Goal: Communication & Community: Ask a question

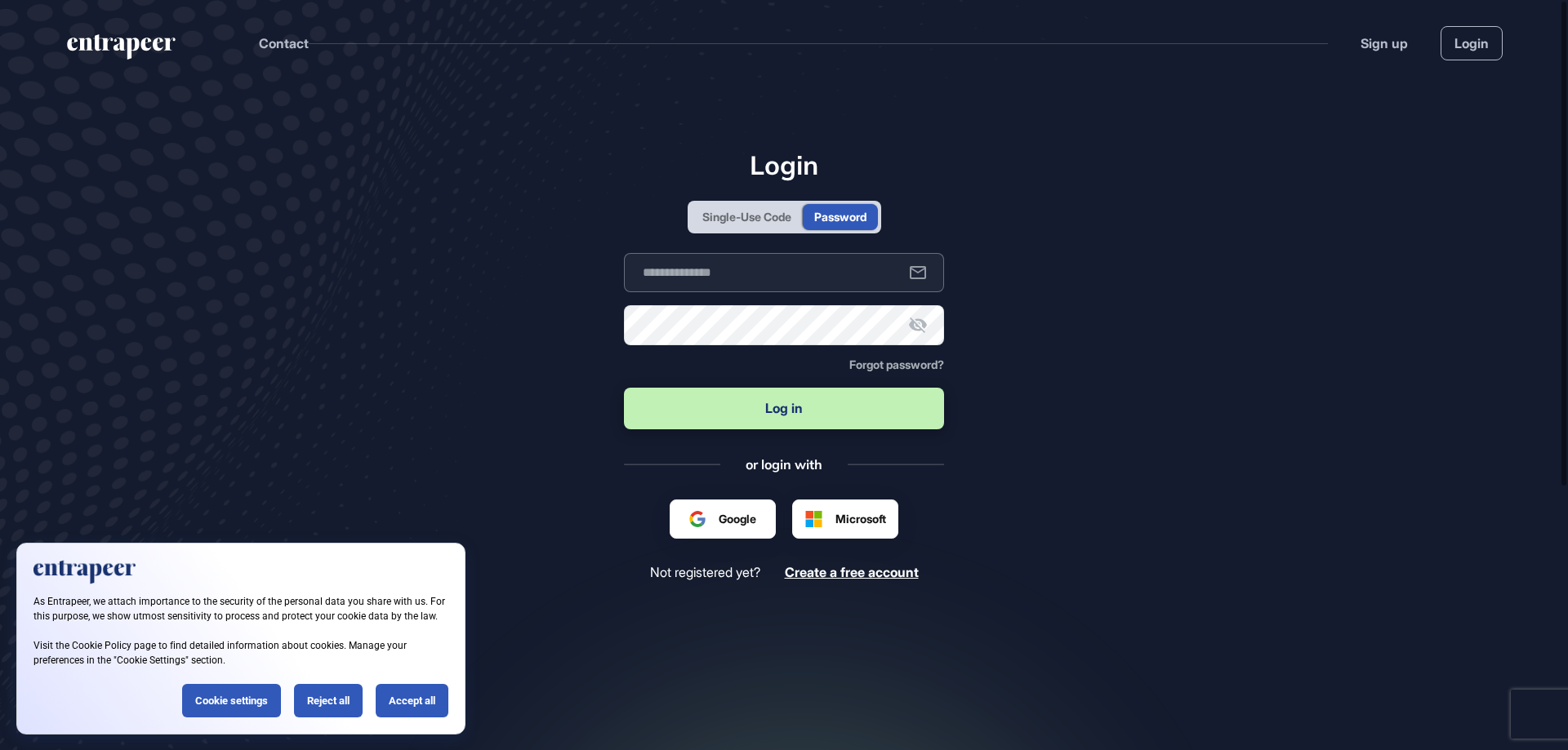
click at [778, 276] on input "text" at bounding box center [784, 272] width 320 height 39
type input "**********"
click at [918, 332] on icon at bounding box center [918, 325] width 19 height 19
click at [867, 413] on button "Log in" at bounding box center [784, 408] width 320 height 41
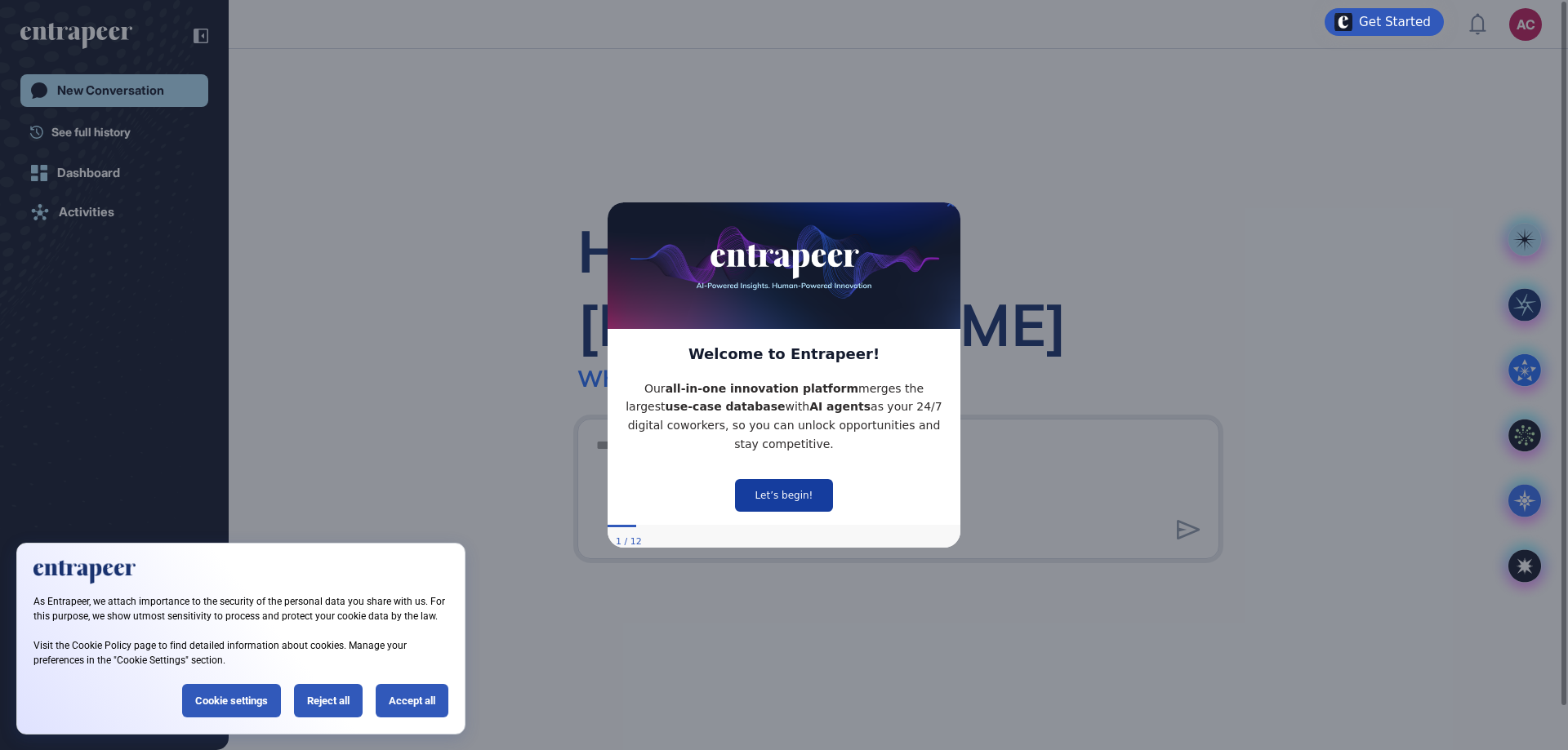
click at [777, 482] on button "Let’s begin!" at bounding box center [784, 495] width 98 height 33
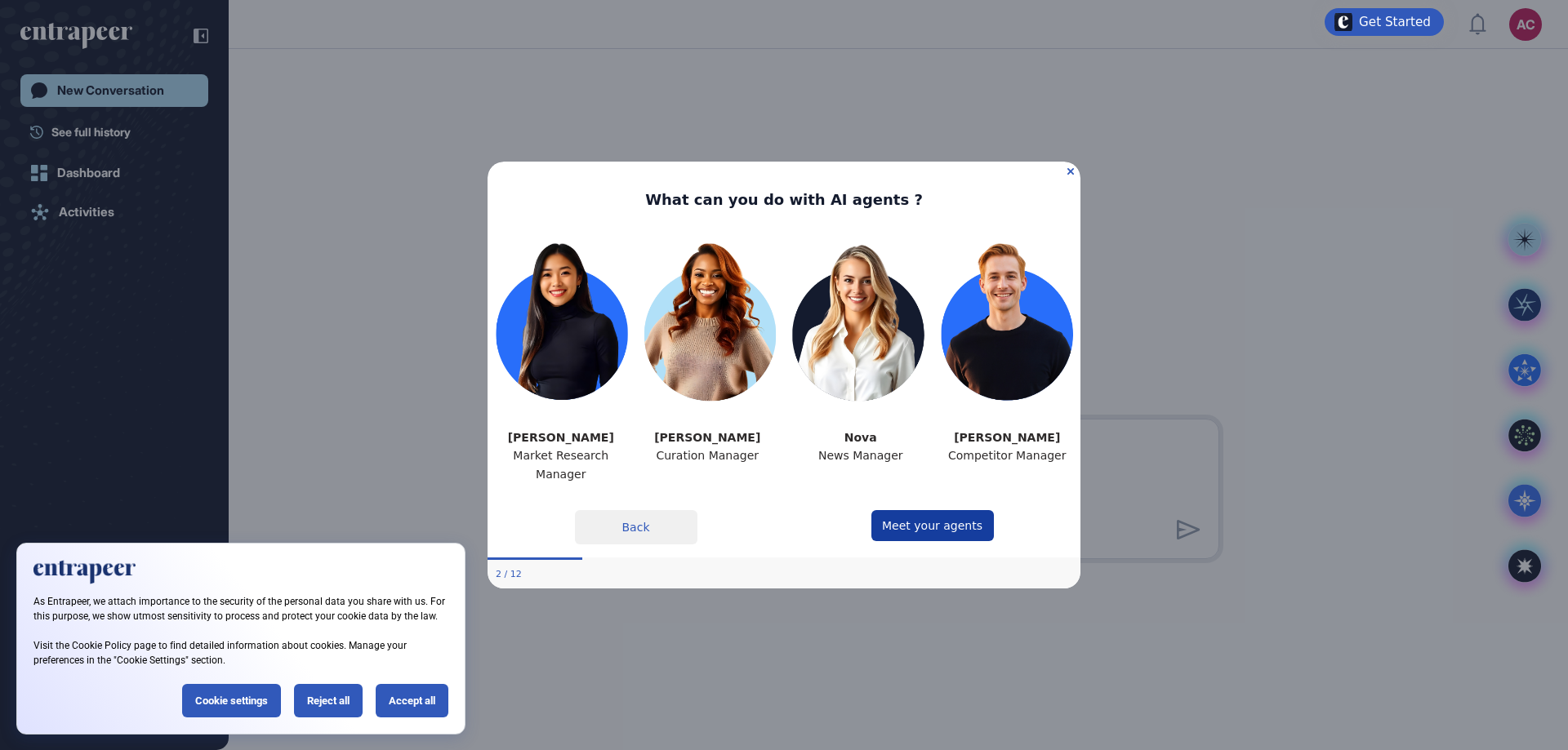
click at [920, 527] on button "Meet your agents" at bounding box center [932, 524] width 123 height 31
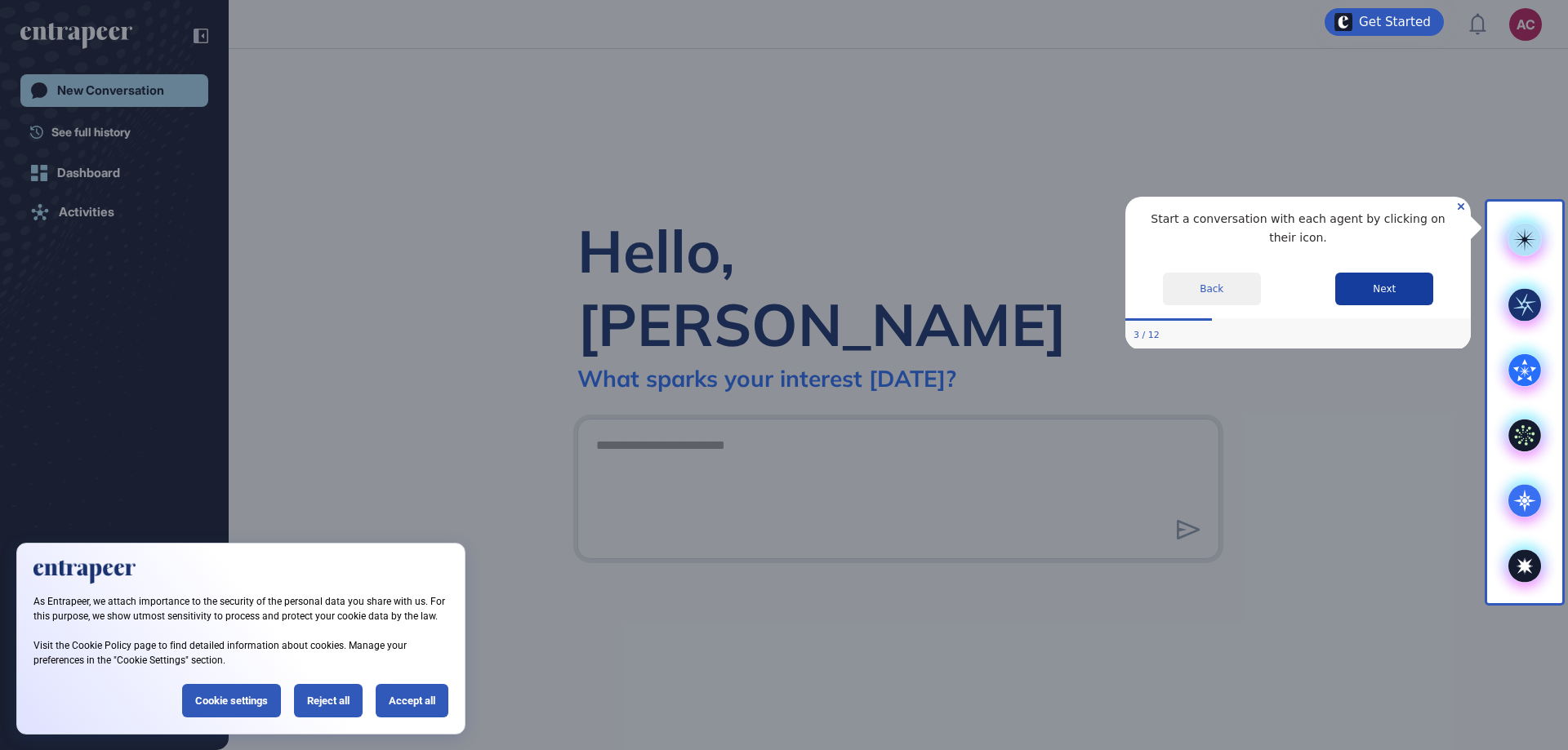
click at [1383, 272] on button "Next" at bounding box center [1384, 288] width 98 height 33
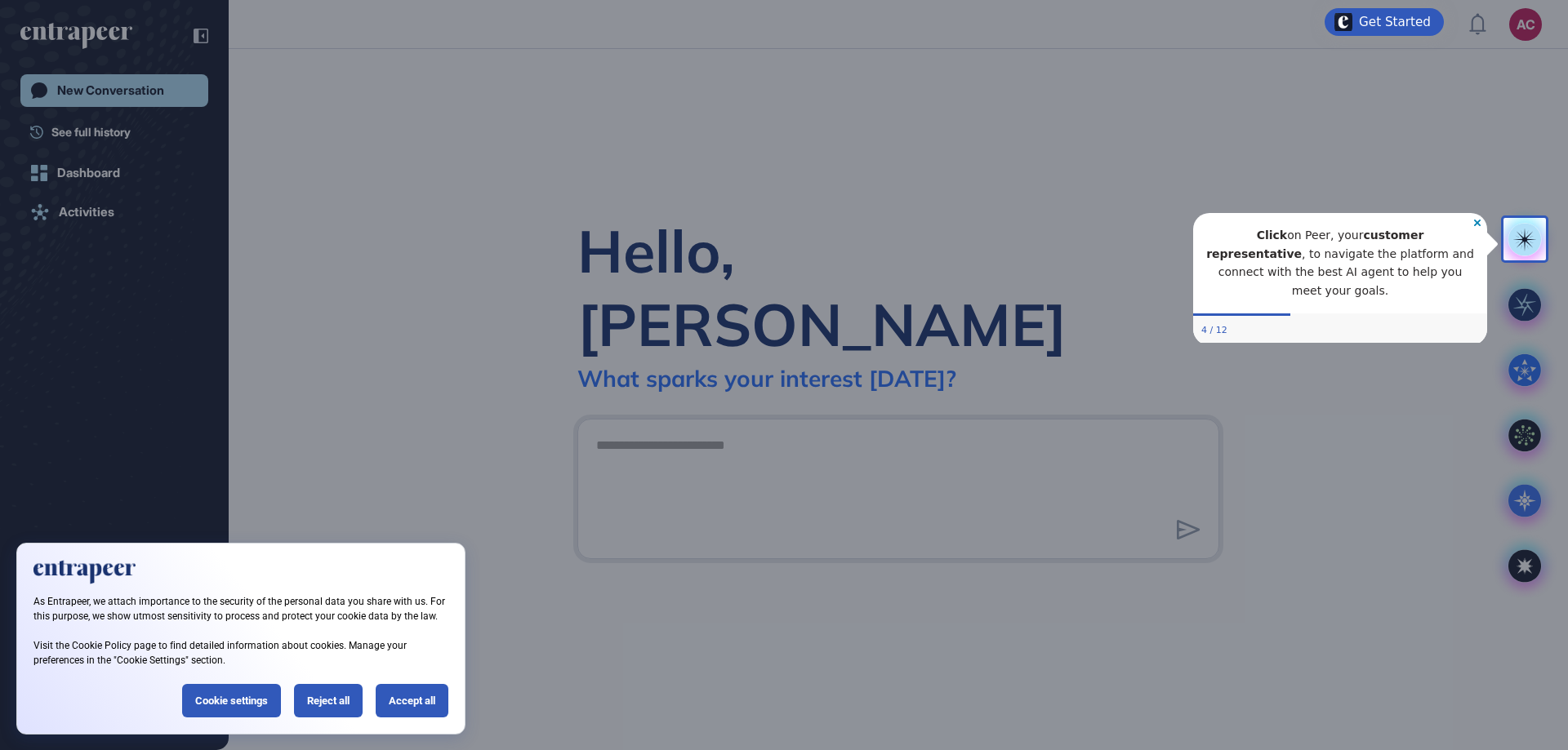
click at [1216, 319] on div "4 / 12" at bounding box center [1340, 331] width 294 height 30
click at [1384, 316] on div "4 / 12" at bounding box center [1340, 331] width 294 height 30
click at [428, 713] on div "Accept all" at bounding box center [412, 701] width 73 height 34
click at [420, 698] on div "Accept all" at bounding box center [412, 701] width 73 height 34
click at [405, 693] on div "Accept all" at bounding box center [412, 701] width 73 height 34
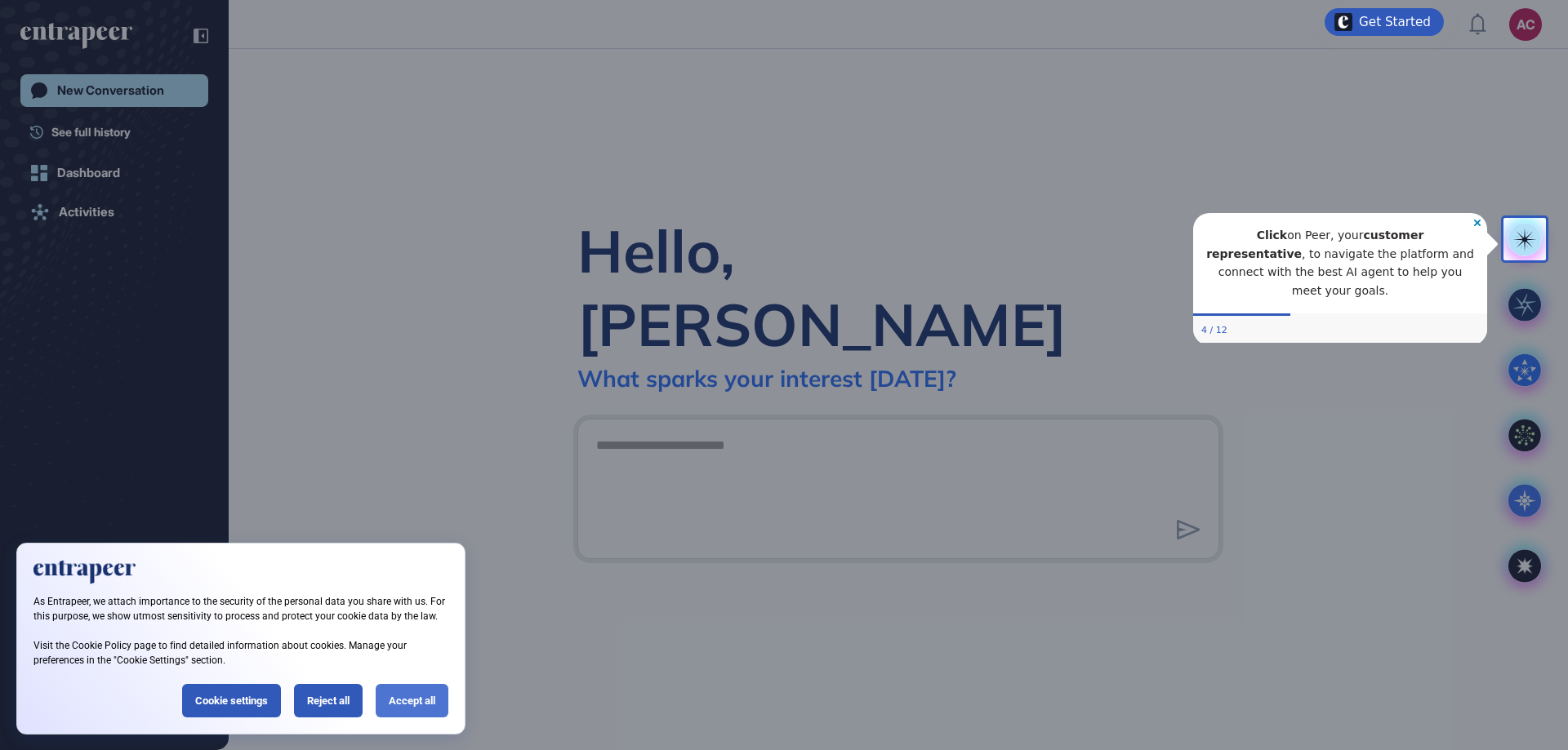
click at [391, 711] on div "Accept all" at bounding box center [412, 701] width 73 height 34
click at [406, 706] on div "Accept all" at bounding box center [412, 701] width 73 height 34
click at [213, 700] on div "Cookie settings" at bounding box center [231, 701] width 99 height 34
drag, startPoint x: 1337, startPoint y: 248, endPoint x: 2696, endPoint y: 443, distance: 1372.9
click at [1337, 248] on p "Click on Peer, your customer representative , to navigate the platform and conn…" at bounding box center [1340, 263] width 268 height 74
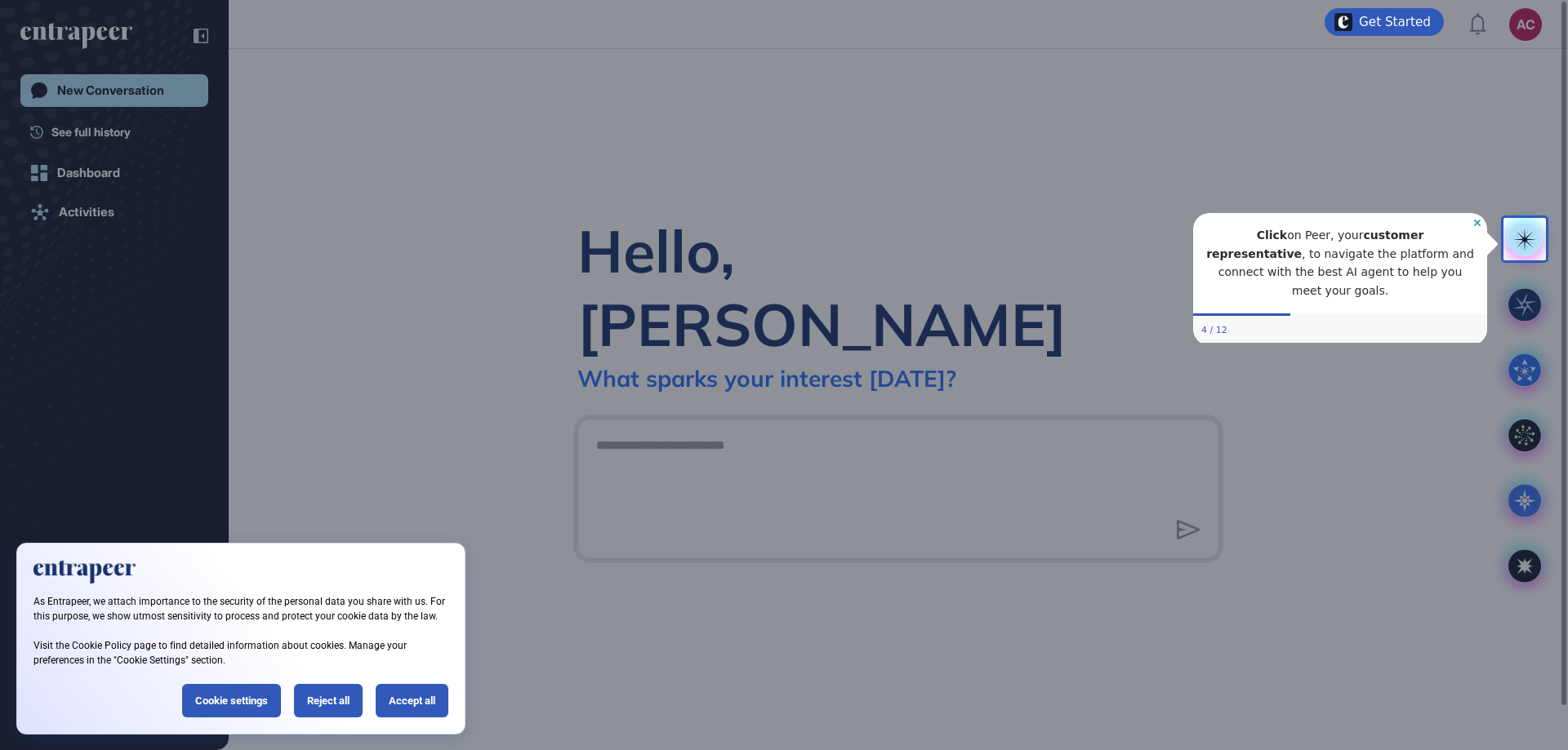
drag, startPoint x: 1477, startPoint y: 224, endPoint x: 2653, endPoint y: 421, distance: 1192.4
click at [1477, 224] on icon "Close Preview" at bounding box center [1478, 223] width 7 height 7
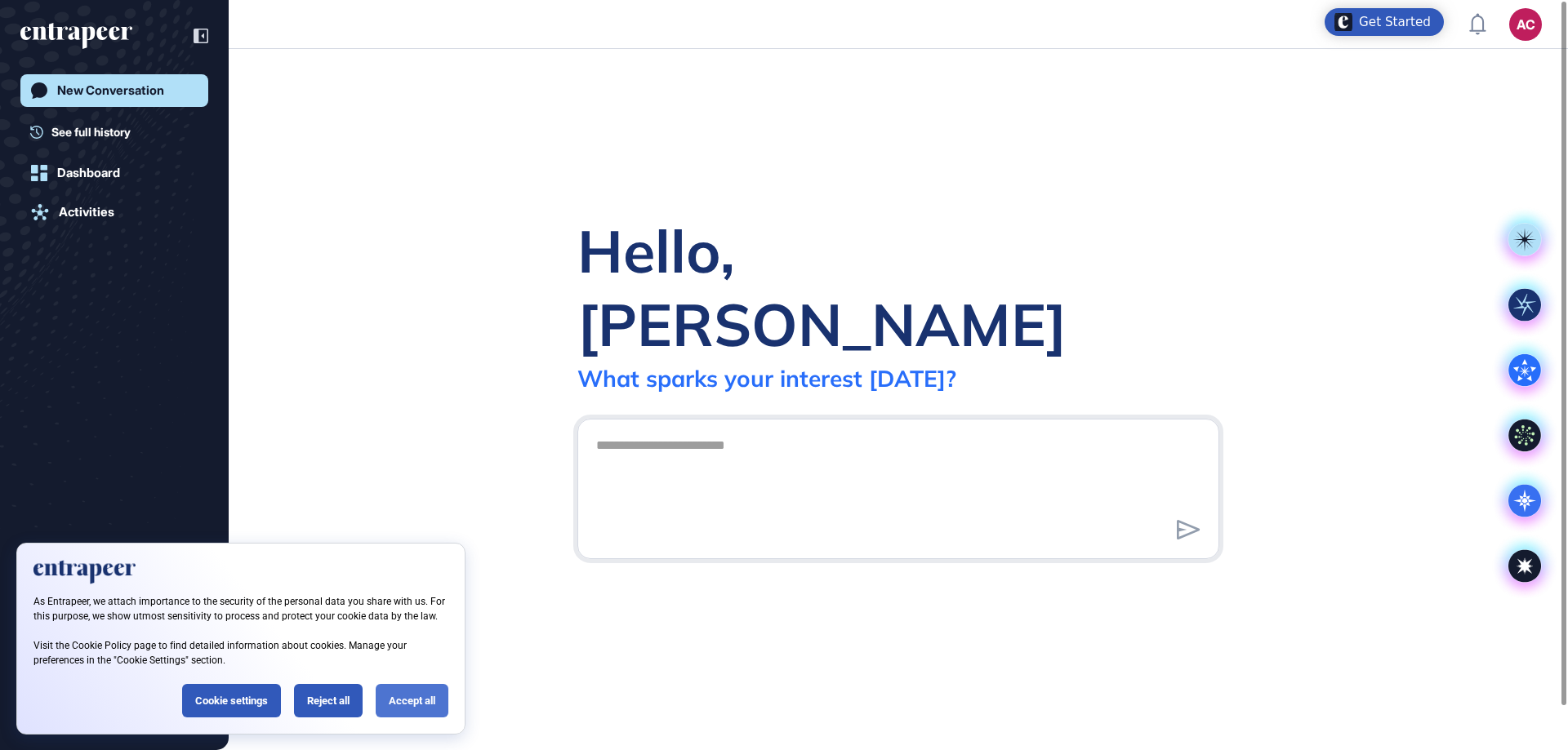
click at [414, 695] on div "Accept all" at bounding box center [412, 701] width 73 height 34
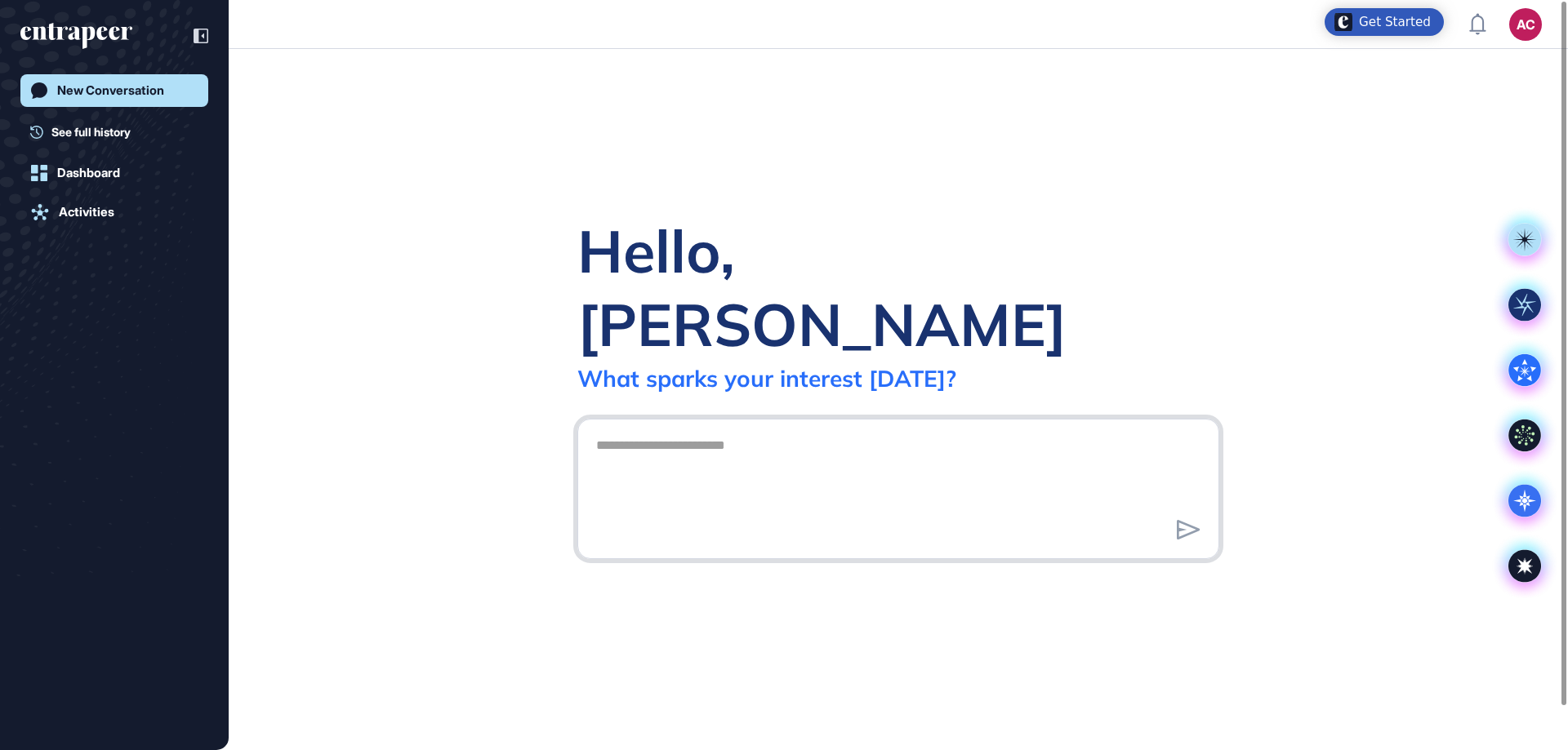
click at [766, 453] on textarea at bounding box center [898, 486] width 624 height 114
type textarea "**********"
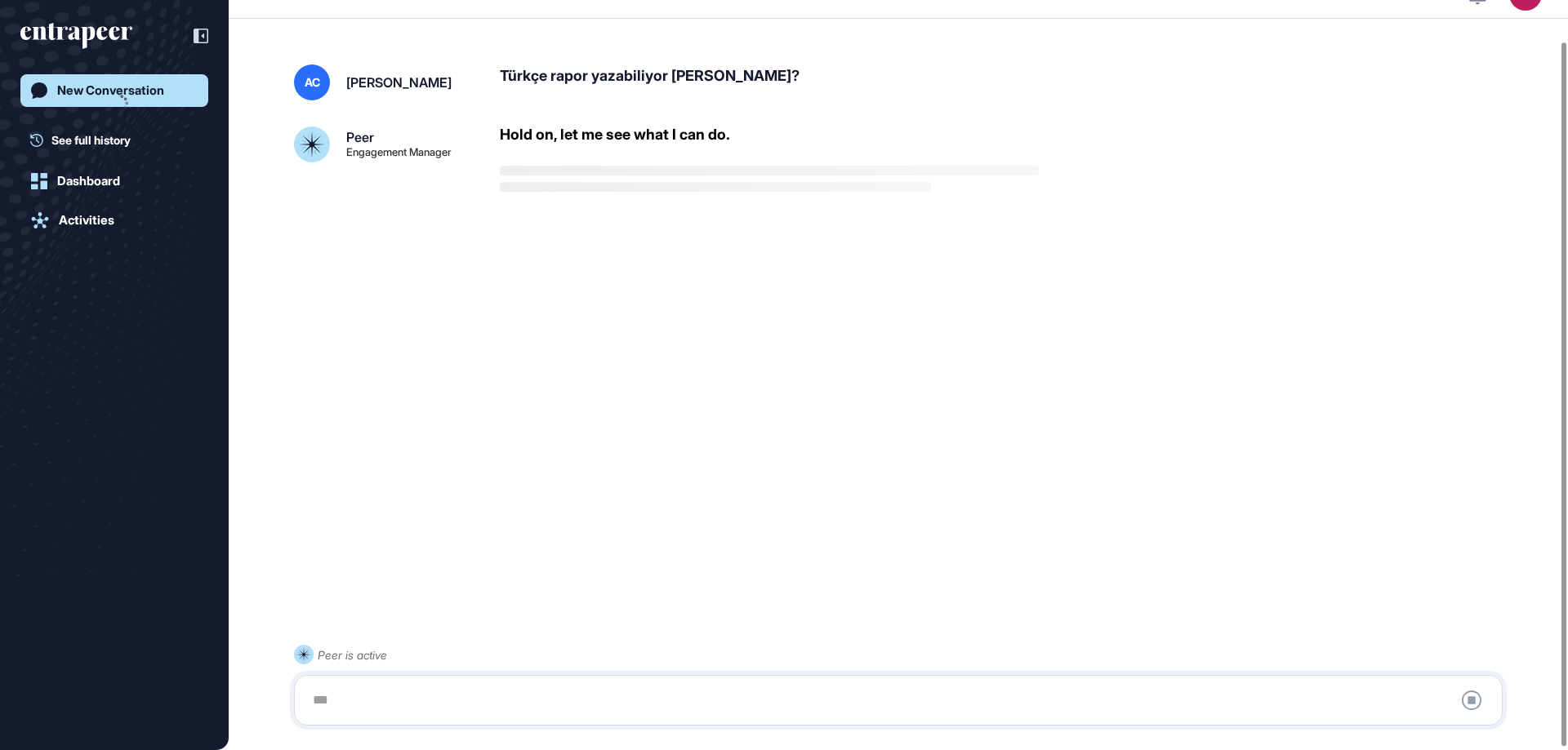
scroll to position [46, 0]
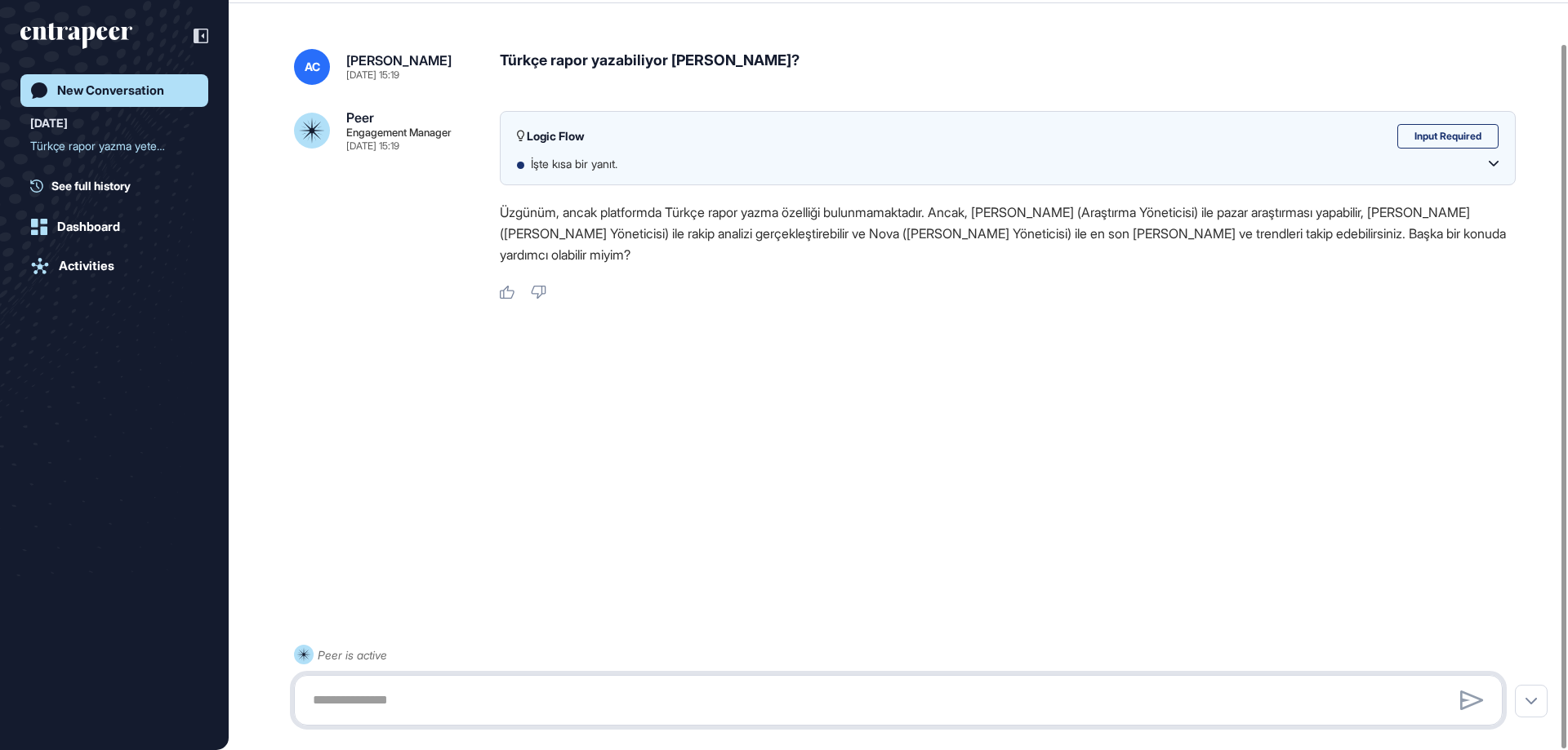
click at [628, 706] on textarea at bounding box center [898, 700] width 1191 height 33
type textarea "**********"
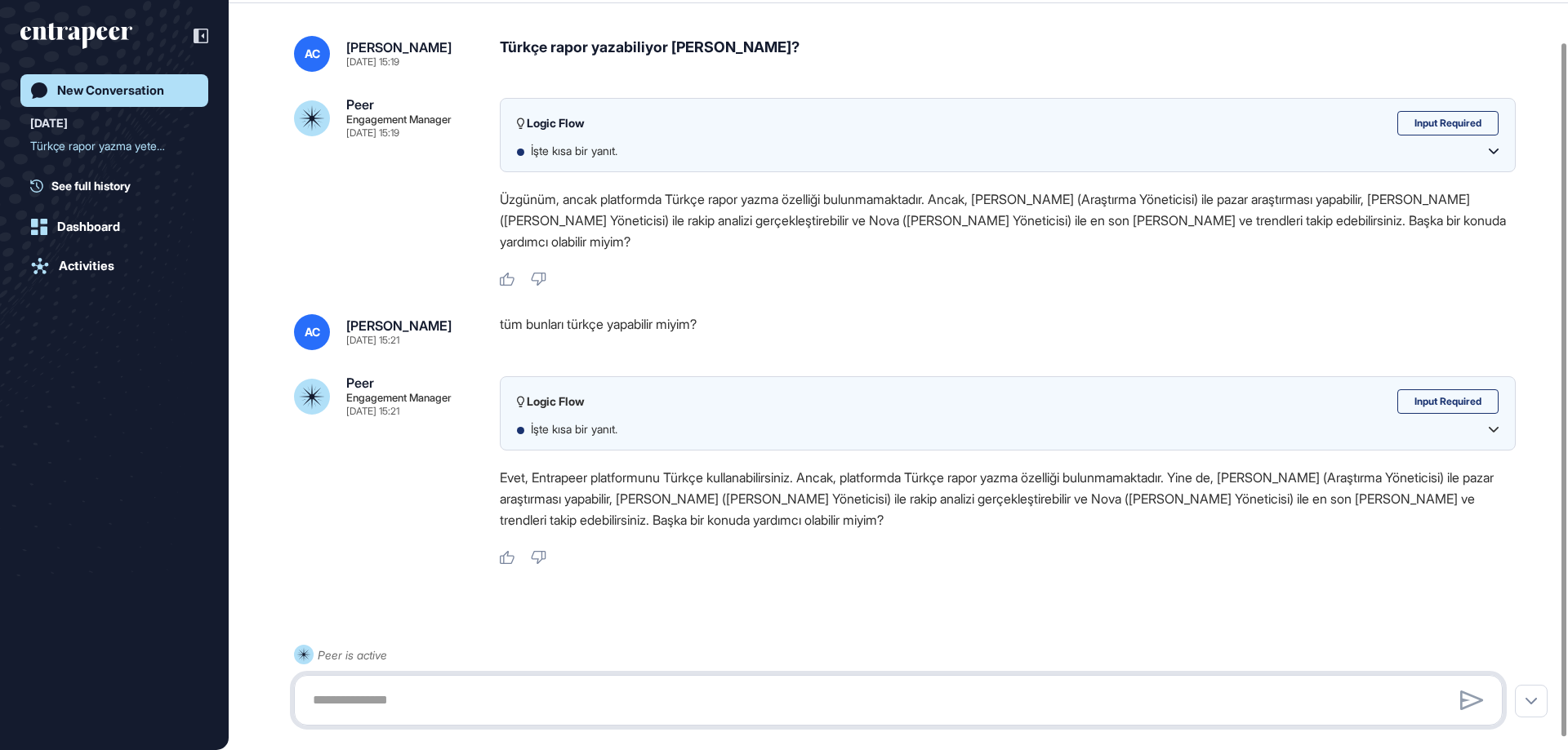
click at [766, 686] on textarea at bounding box center [898, 700] width 1191 height 33
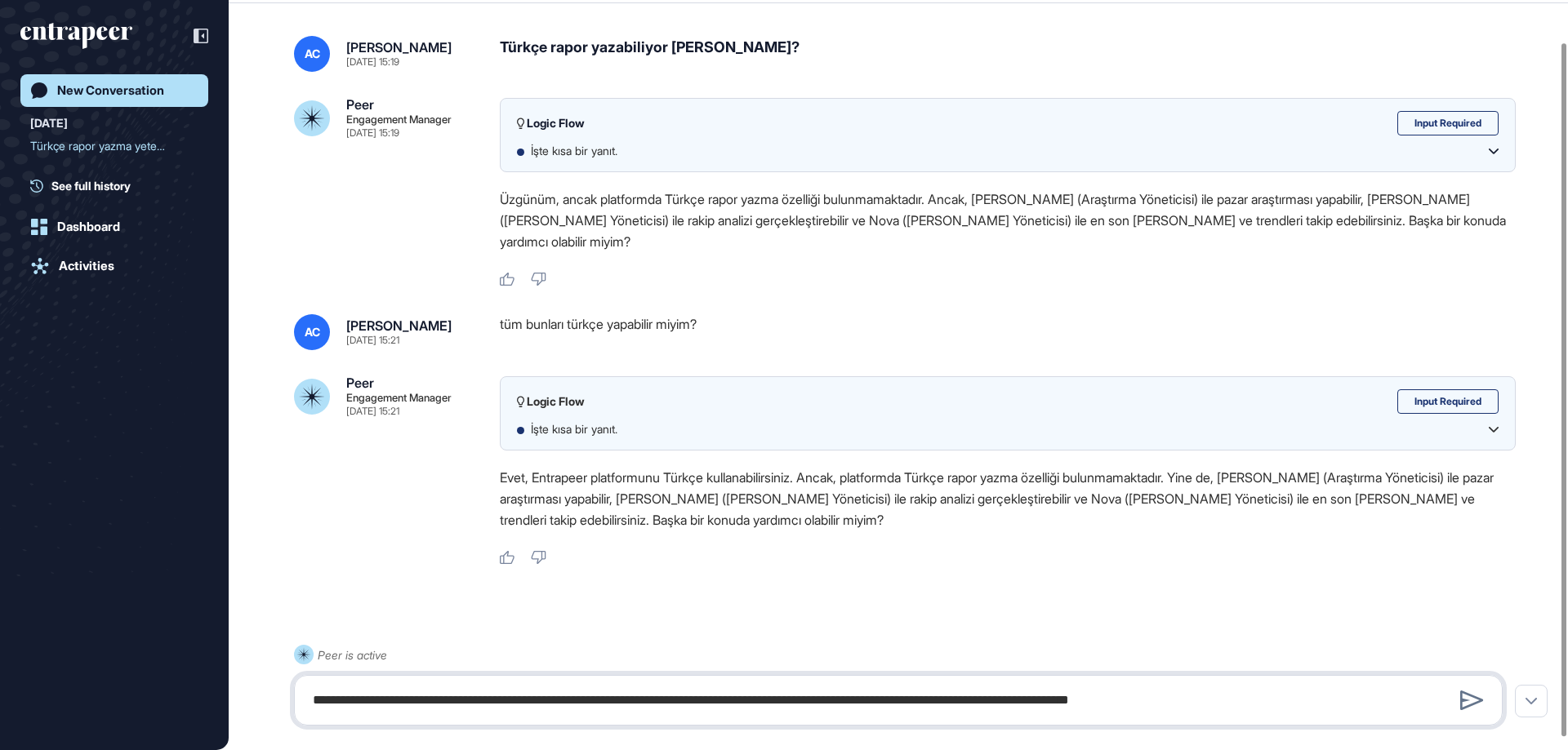
click at [411, 699] on textarea "**********" at bounding box center [898, 700] width 1191 height 33
drag, startPoint x: 661, startPoint y: 700, endPoint x: 534, endPoint y: 699, distance: 127.0
click at [534, 699] on textarea "**********" at bounding box center [898, 700] width 1191 height 33
type textarea "**********"
click at [1472, 698] on icon at bounding box center [1472, 700] width 24 height 19
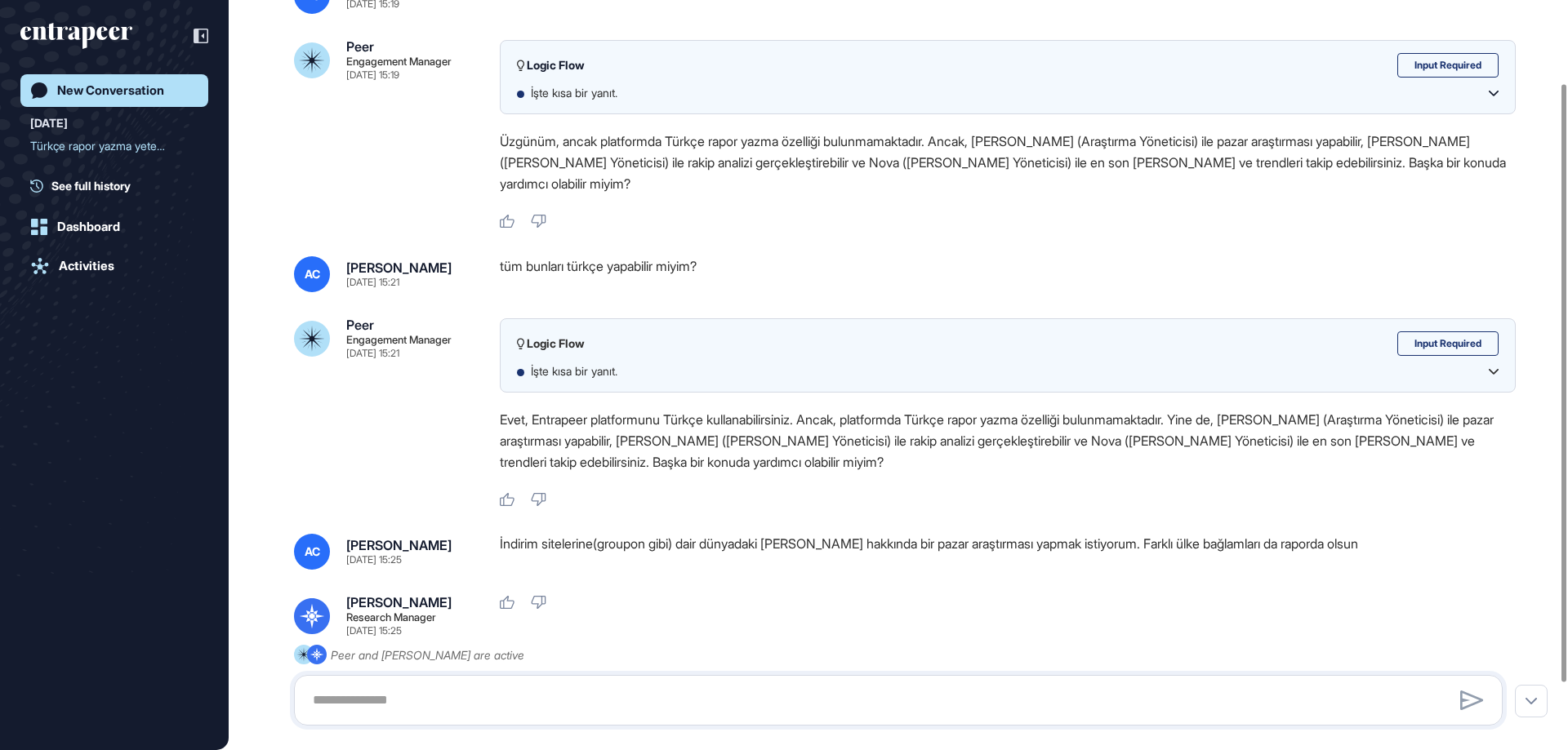
scroll to position [187, 0]
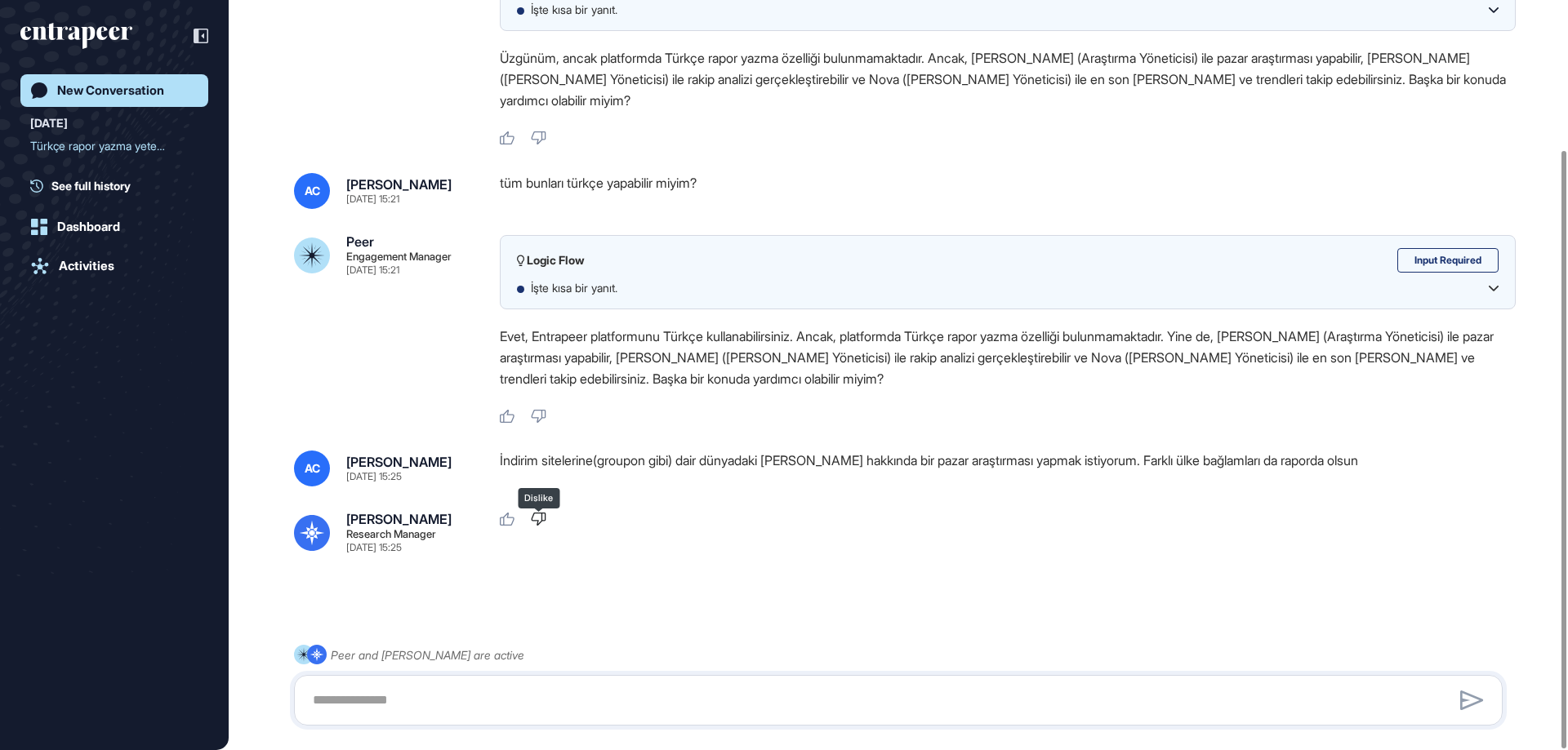
click at [541, 512] on icon at bounding box center [539, 518] width 14 height 13
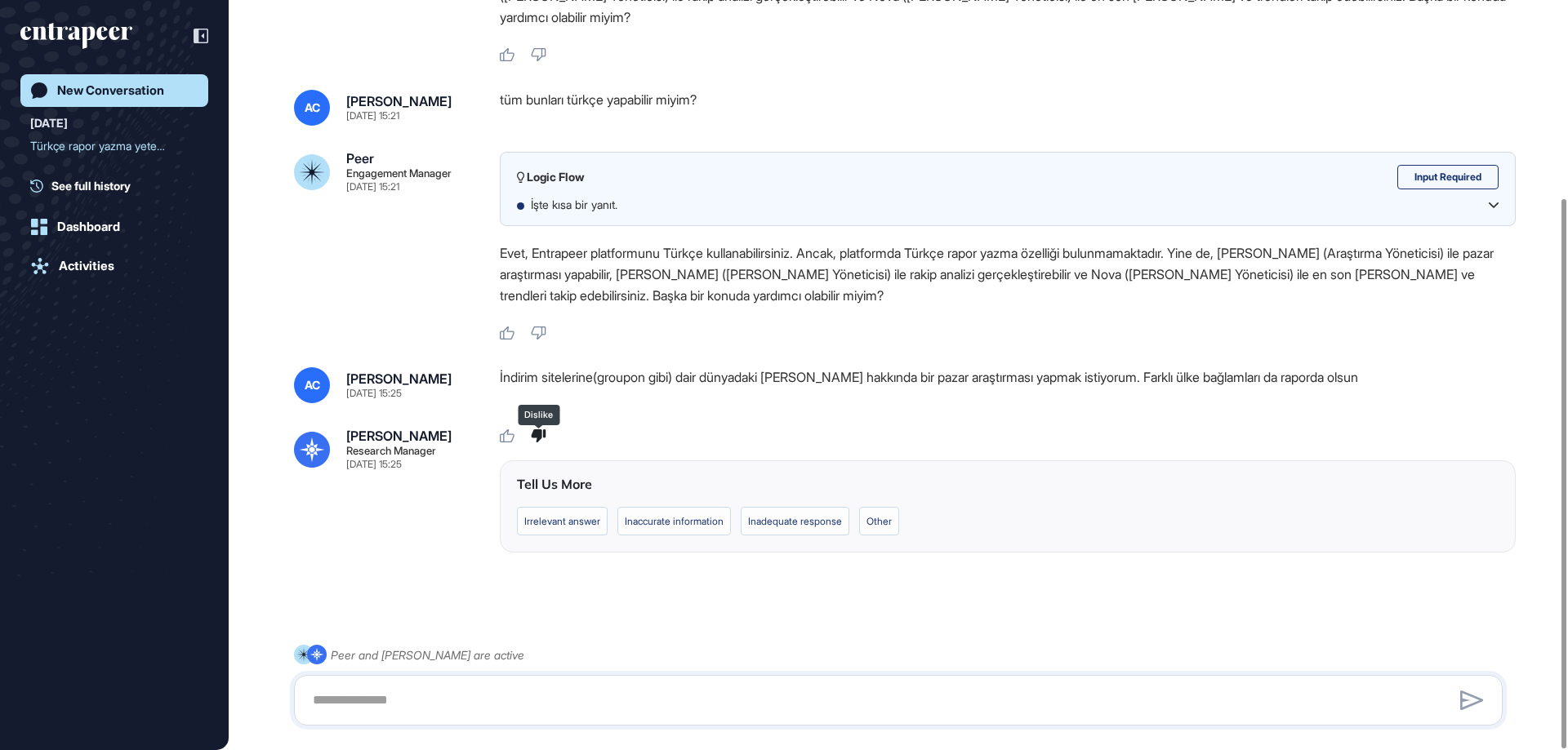
click at [716, 675] on div at bounding box center [898, 700] width 1209 height 51
click at [360, 706] on textarea at bounding box center [898, 700] width 1191 height 33
type textarea "**********"
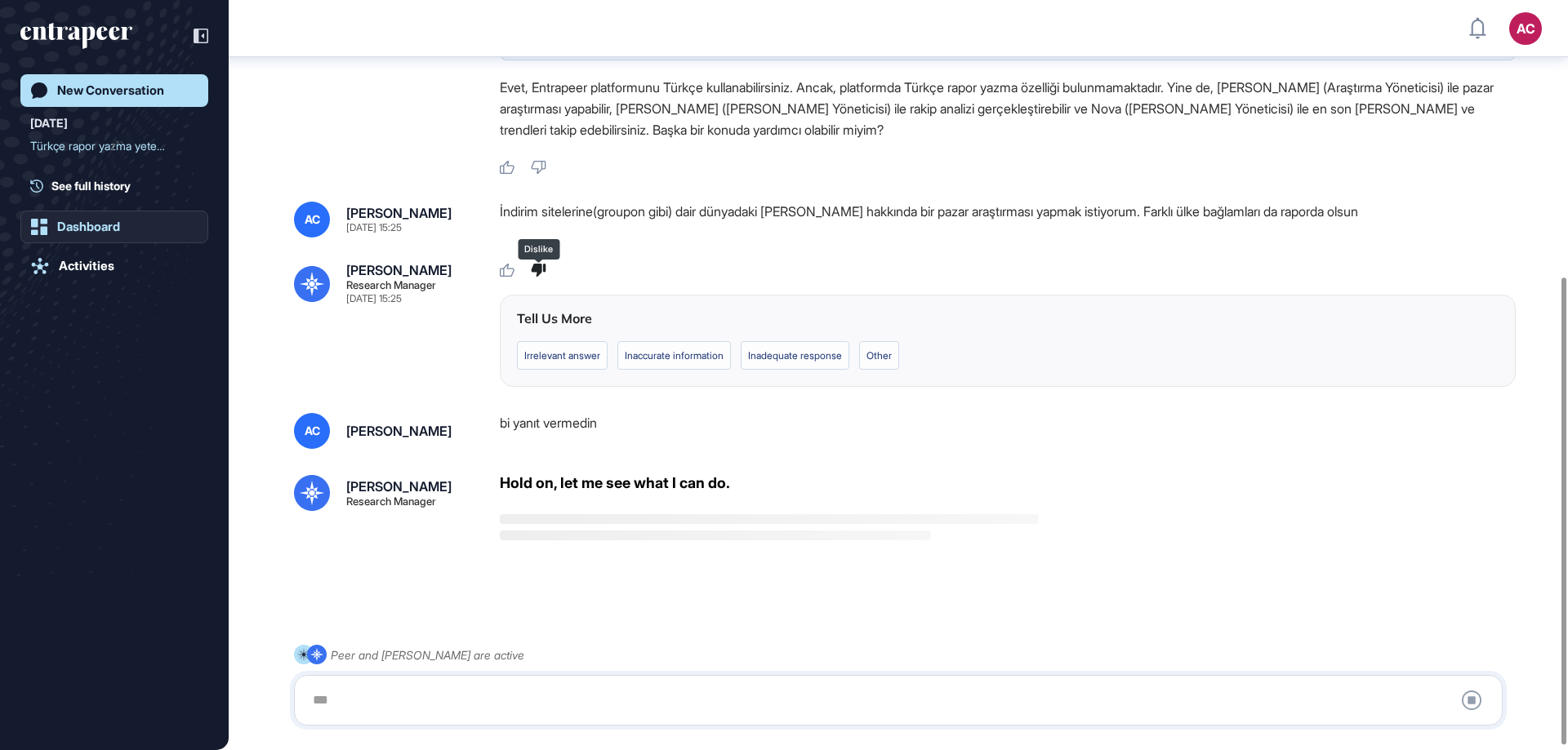
scroll to position [444, 0]
click at [606, 693] on div at bounding box center [898, 700] width 1191 height 33
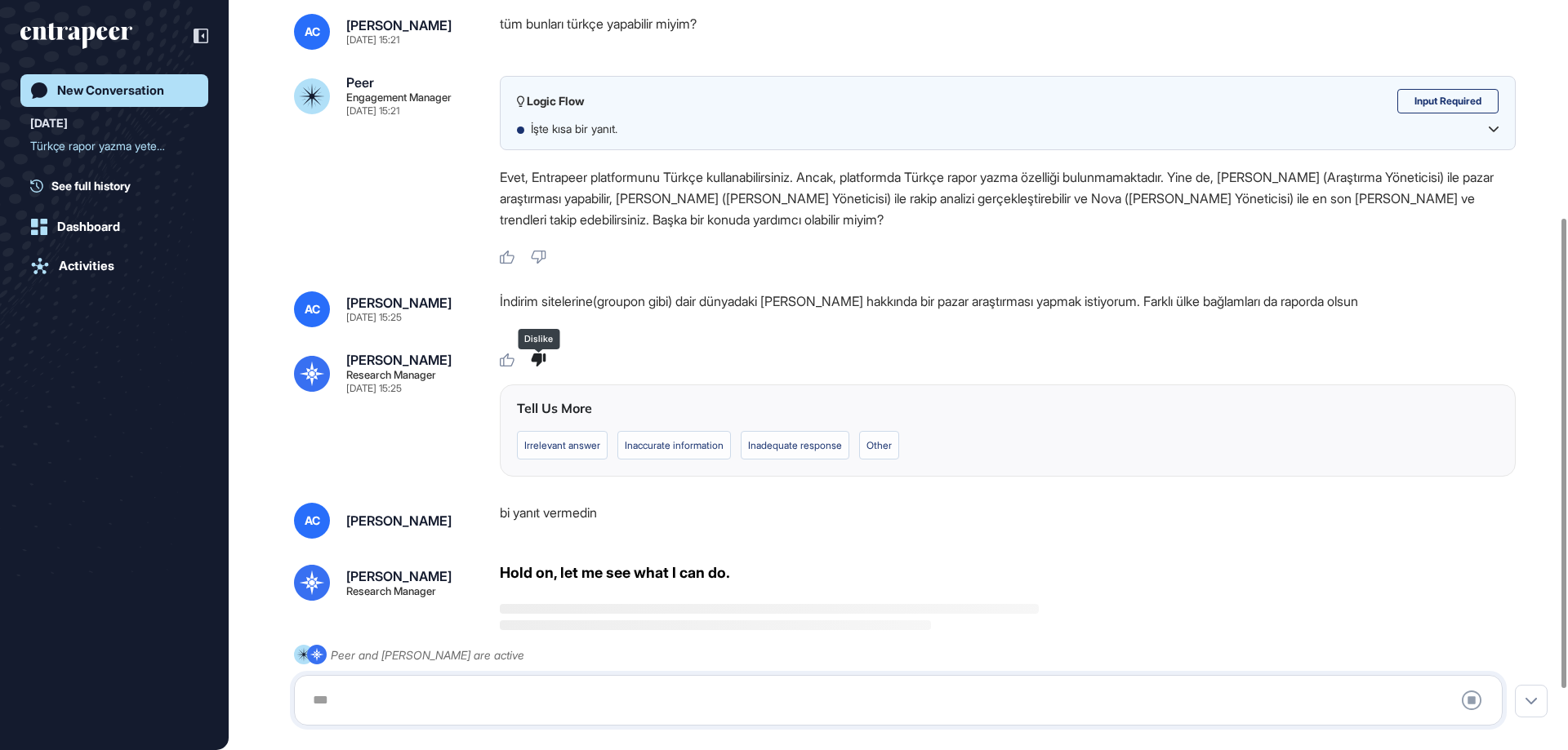
scroll to position [442, 0]
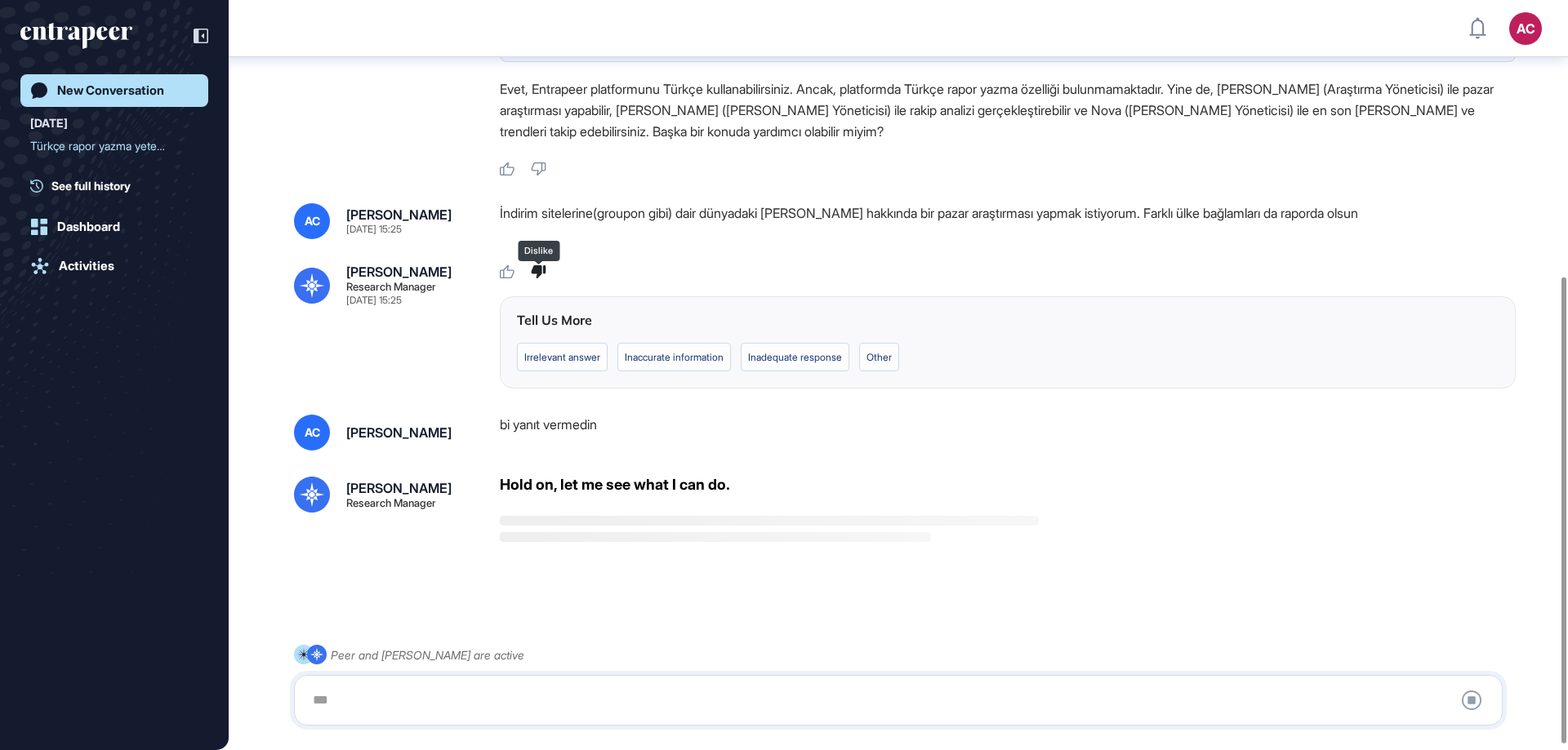
click at [460, 711] on div at bounding box center [898, 700] width 1191 height 33
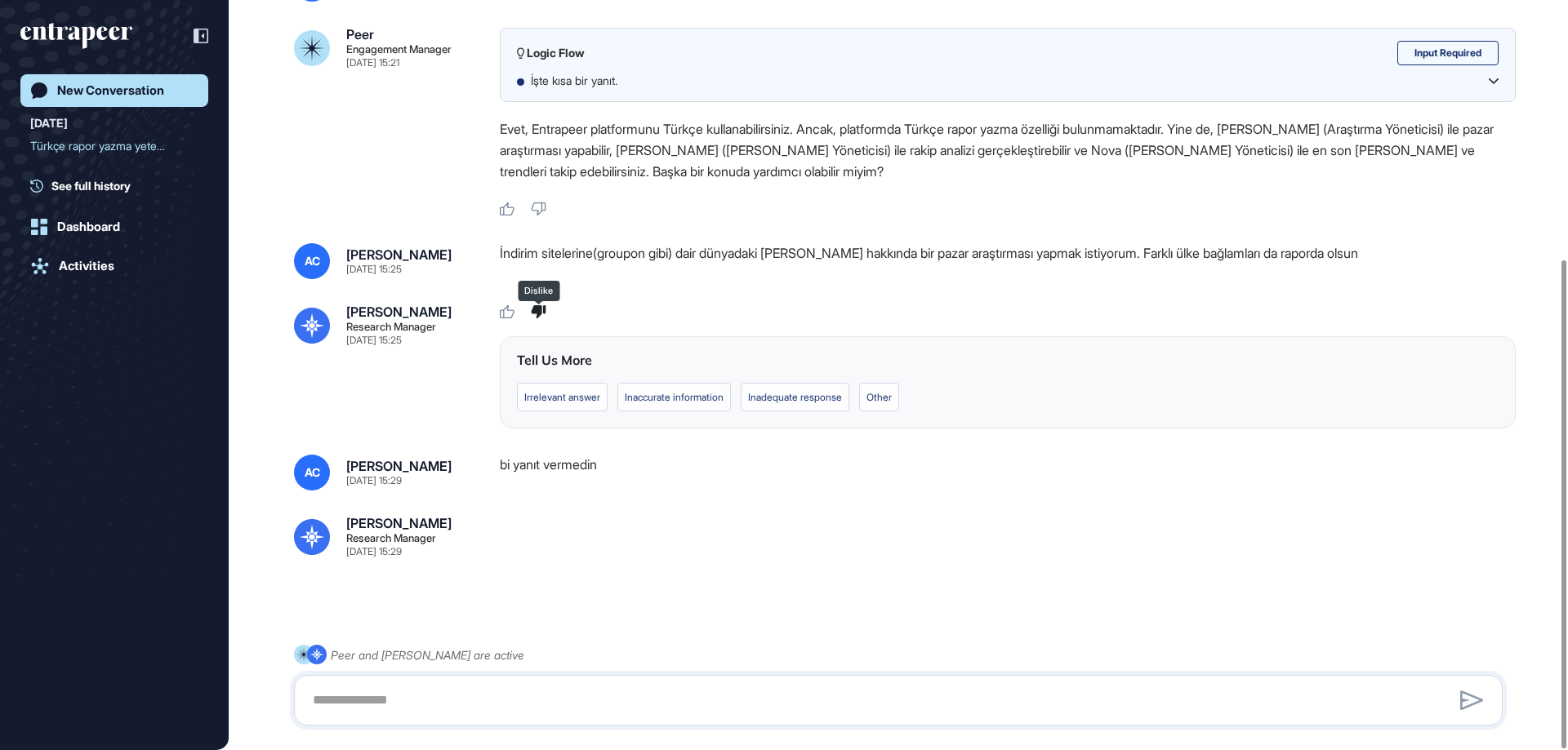
scroll to position [398, 0]
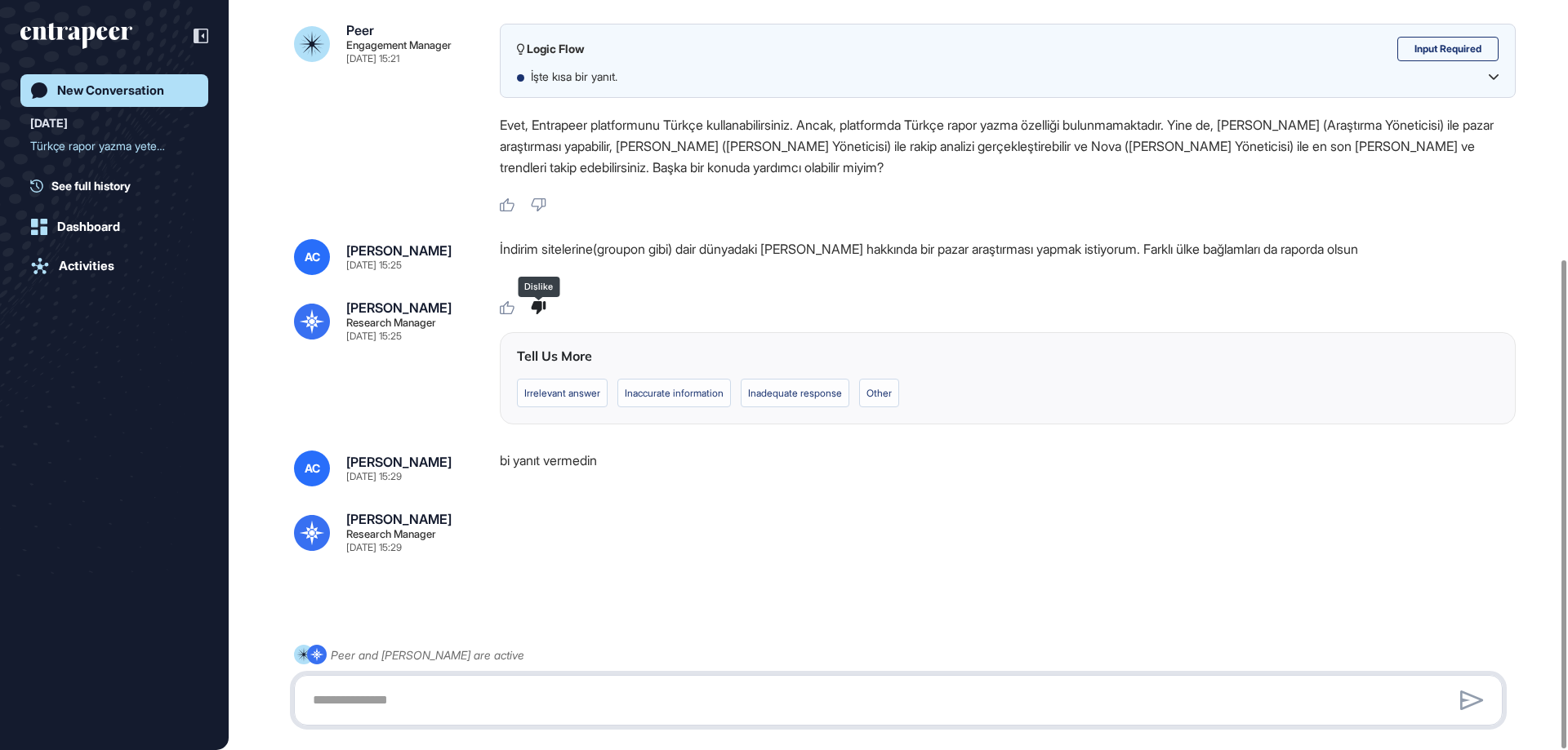
click at [1332, 709] on textarea at bounding box center [898, 700] width 1191 height 33
type textarea "**********"
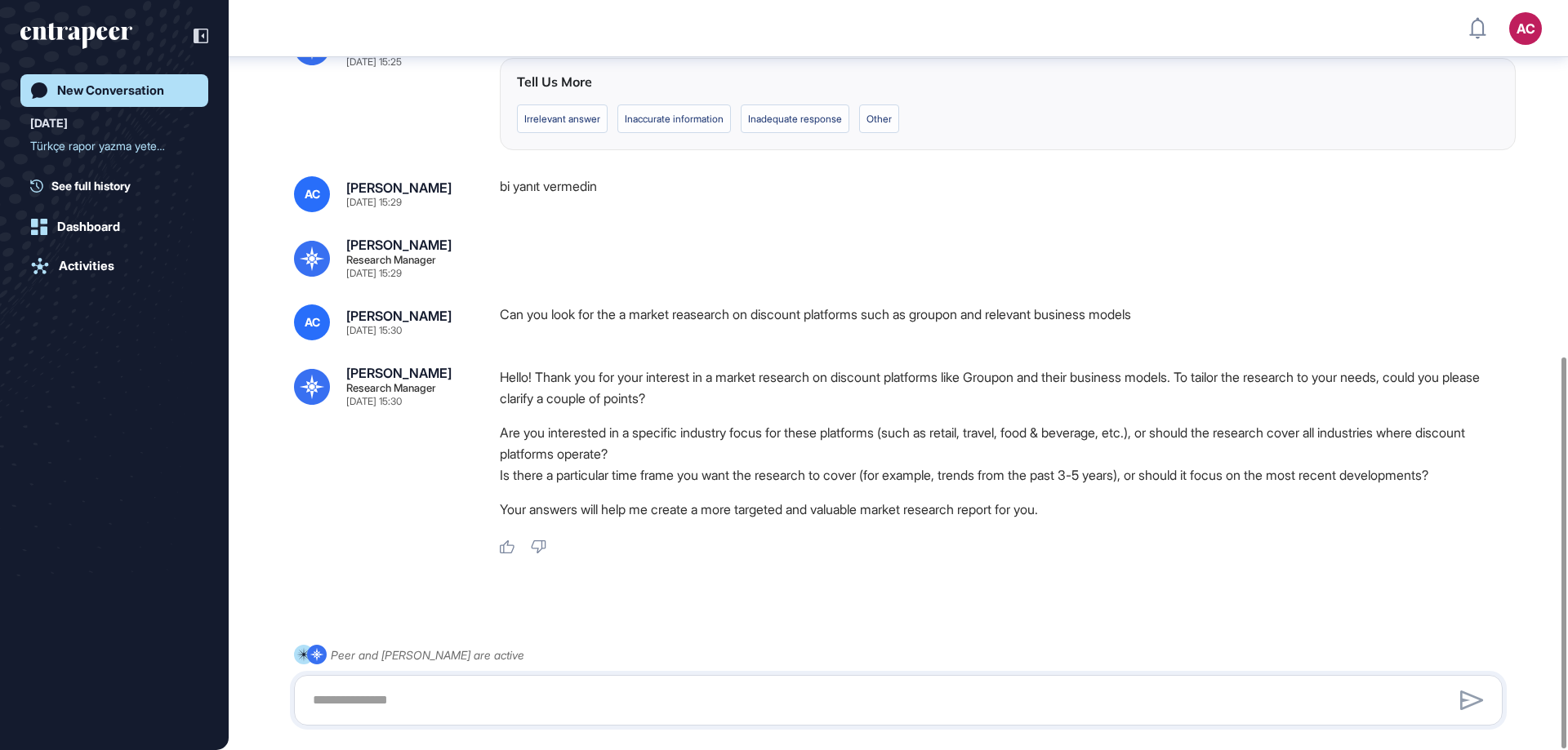
scroll to position [683, 0]
click at [957, 696] on textarea at bounding box center [898, 700] width 1191 height 33
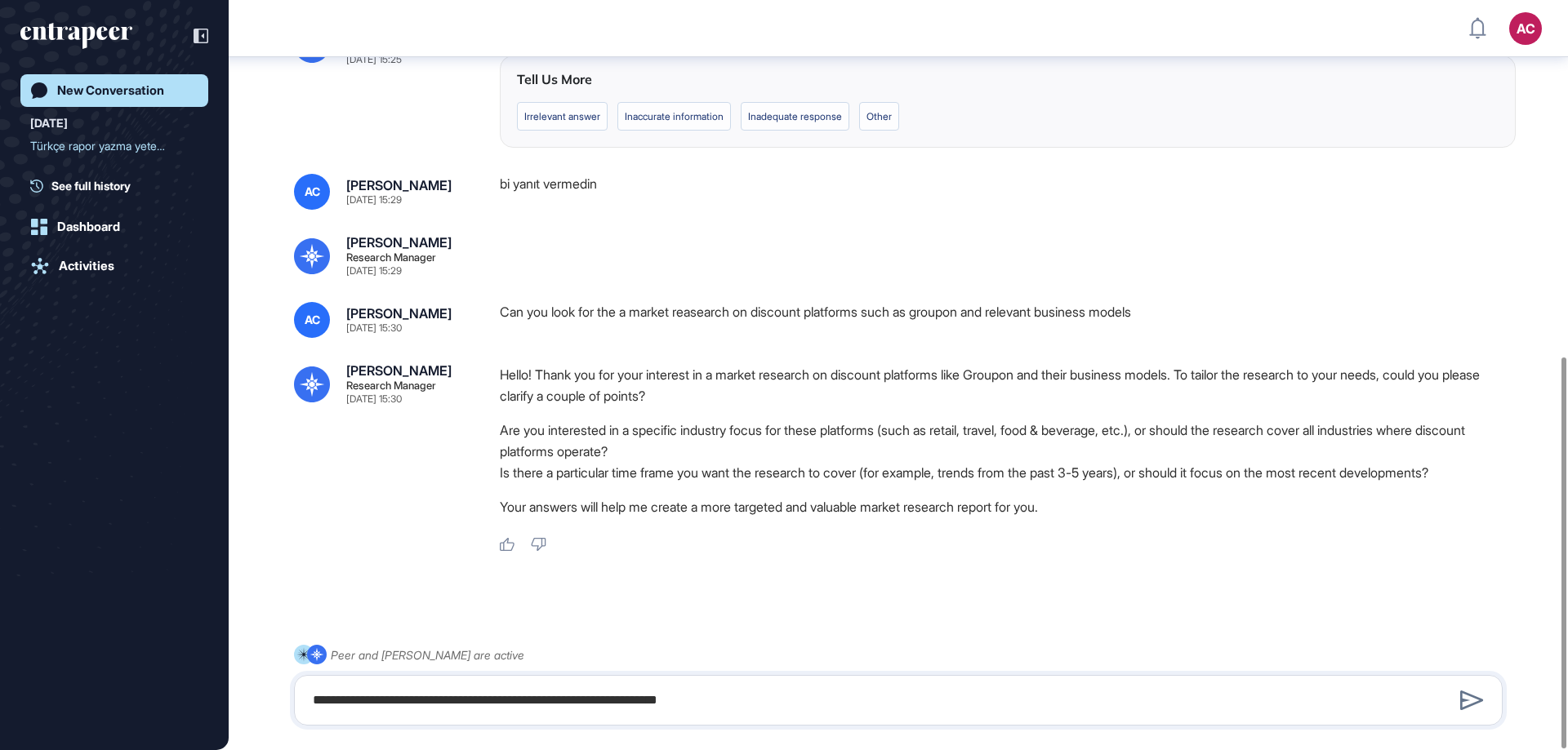
click at [957, 578] on div at bounding box center [898, 610] width 1209 height 65
click at [658, 703] on textarea "**********" at bounding box center [898, 700] width 1191 height 33
click at [767, 703] on textarea "**********" at bounding box center [898, 700] width 1191 height 33
type textarea "**********"
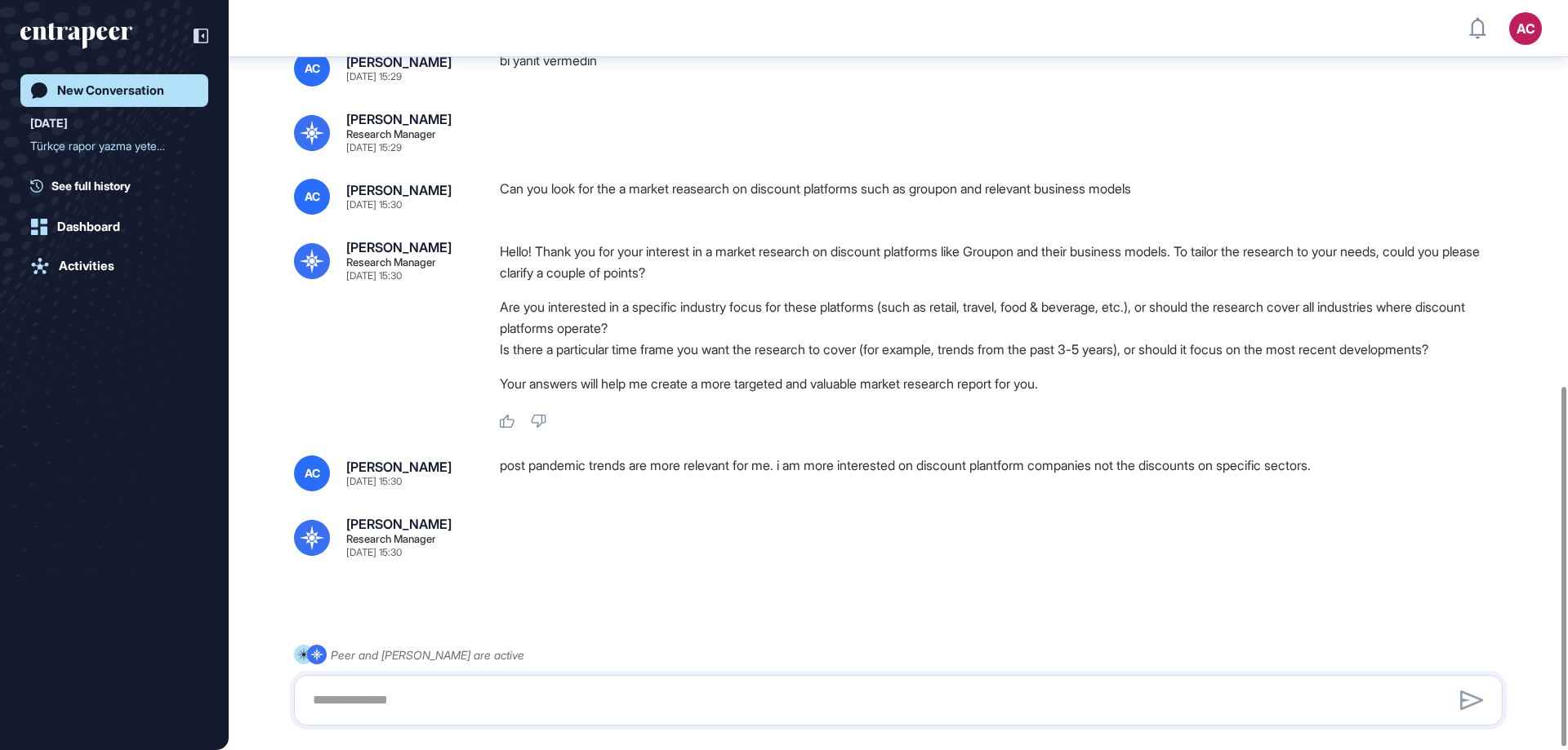
scroll to position [812, 0]
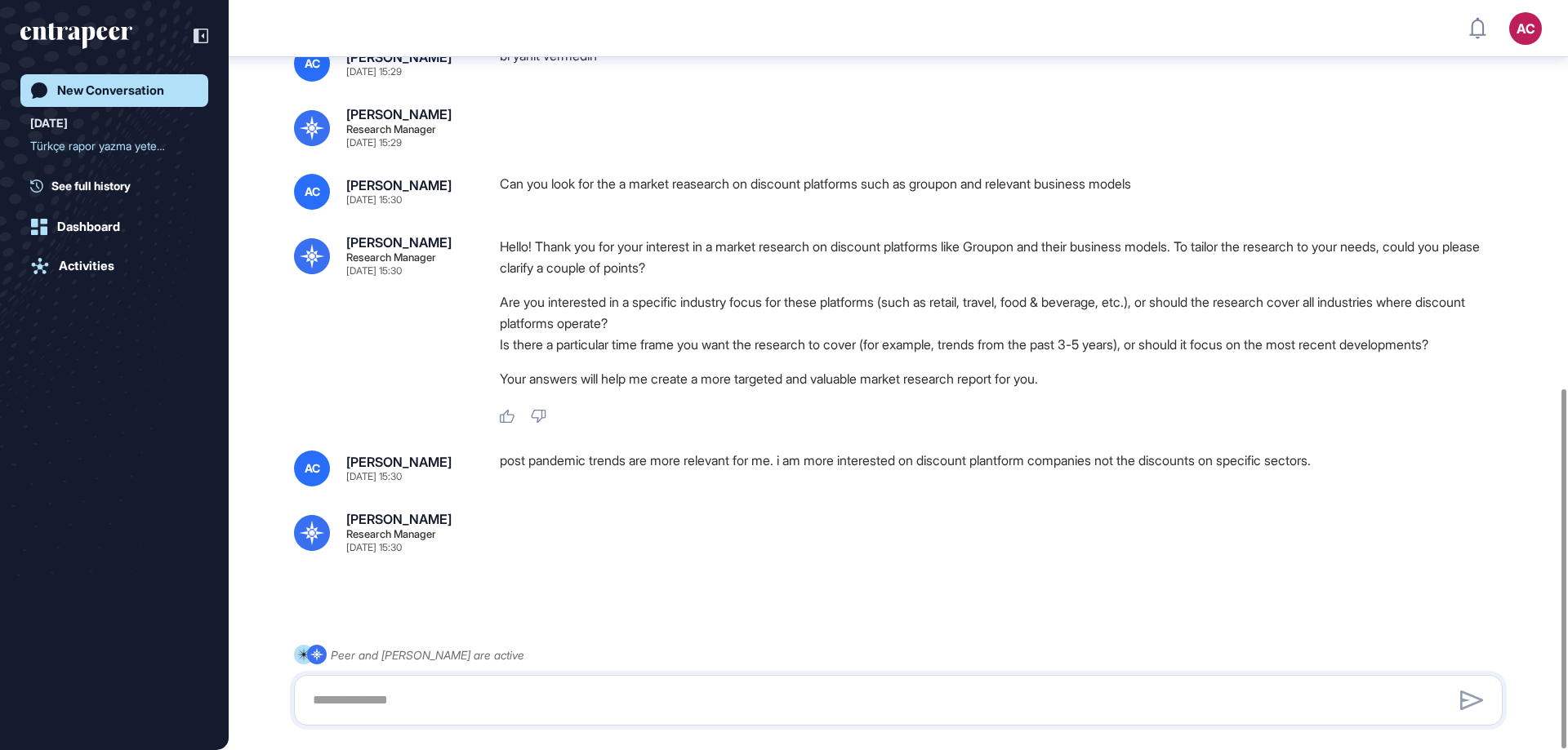
click at [453, 716] on div at bounding box center [898, 700] width 1191 height 33
click at [416, 688] on textarea at bounding box center [898, 700] width 1191 height 33
click at [454, 691] on textarea at bounding box center [898, 700] width 1191 height 33
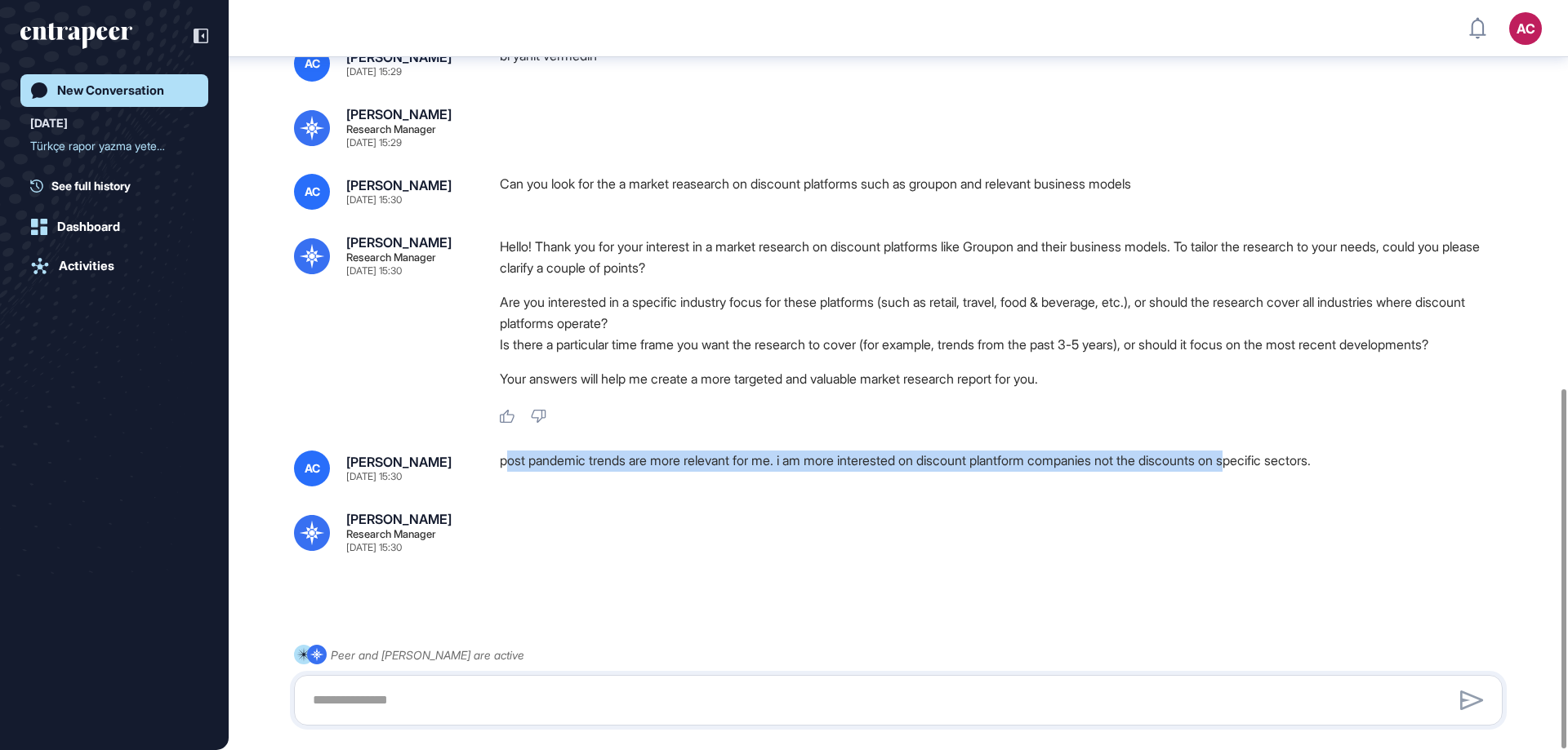
drag, startPoint x: 507, startPoint y: 441, endPoint x: 1267, endPoint y: 438, distance: 760.0
click at [1267, 451] on div "post pandemic trends are more relevant for me. i am more interested on discount…" at bounding box center [1007, 468] width 1016 height 36
drag, startPoint x: 1362, startPoint y: 437, endPoint x: 504, endPoint y: 458, distance: 858.3
click at [504, 458] on div "post pandemic trends are more relevant for me. i am more interested on discount…" at bounding box center [1007, 468] width 1016 height 36
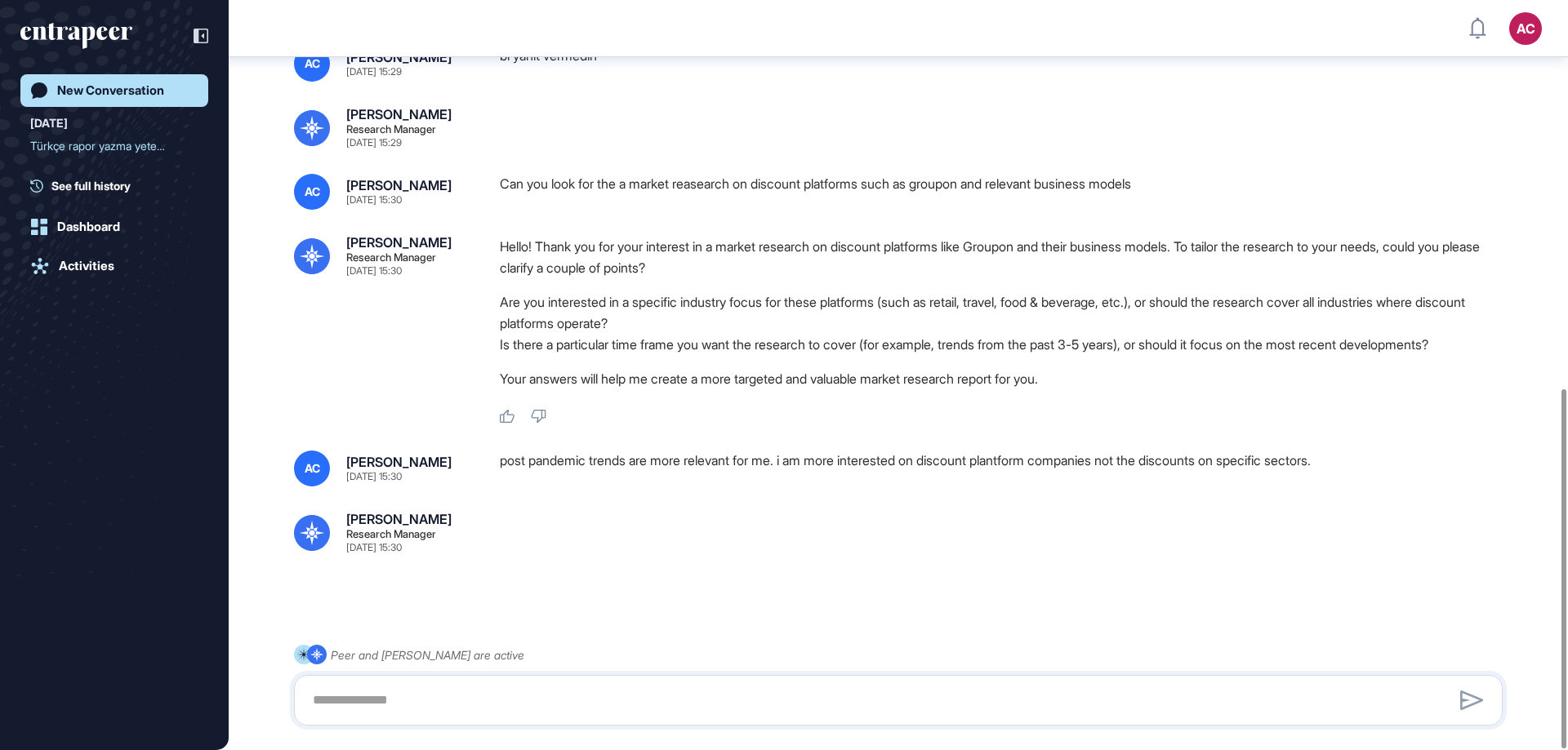
click at [1136, 484] on div "AC Abdullah Cabaluz Aug 18, 2025 15:30 post pandemic trends are more relevant f…" at bounding box center [898, 501] width 1209 height 102
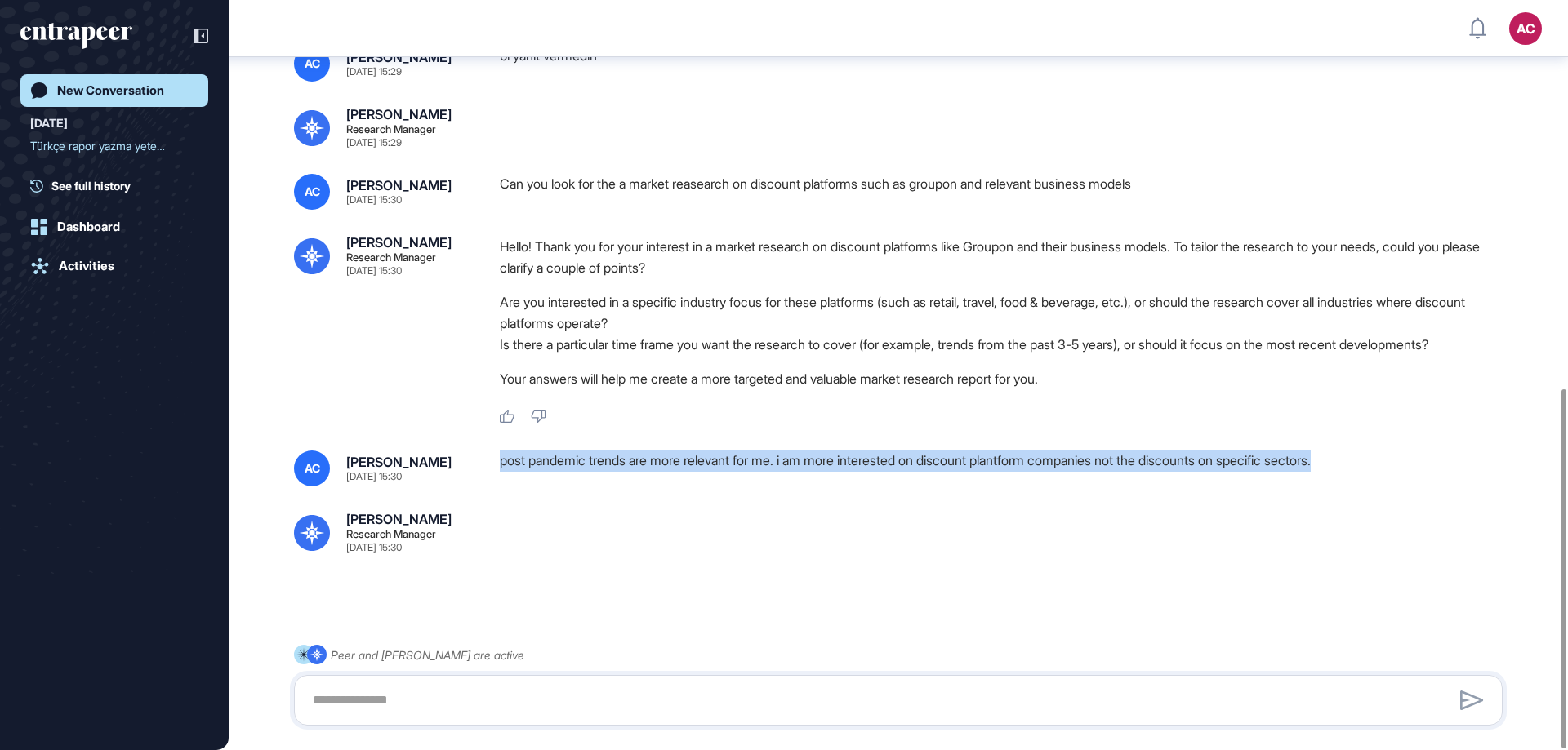
drag, startPoint x: 1365, startPoint y: 446, endPoint x: 502, endPoint y: 452, distance: 863.0
click at [502, 452] on div "post pandemic trends are more relevant for me. i am more interested on discount…" at bounding box center [1007, 468] width 1016 height 36
copy div "post pandemic trends are more relevant for me. i am more interested on discount…"
click at [496, 692] on textarea at bounding box center [898, 700] width 1191 height 33
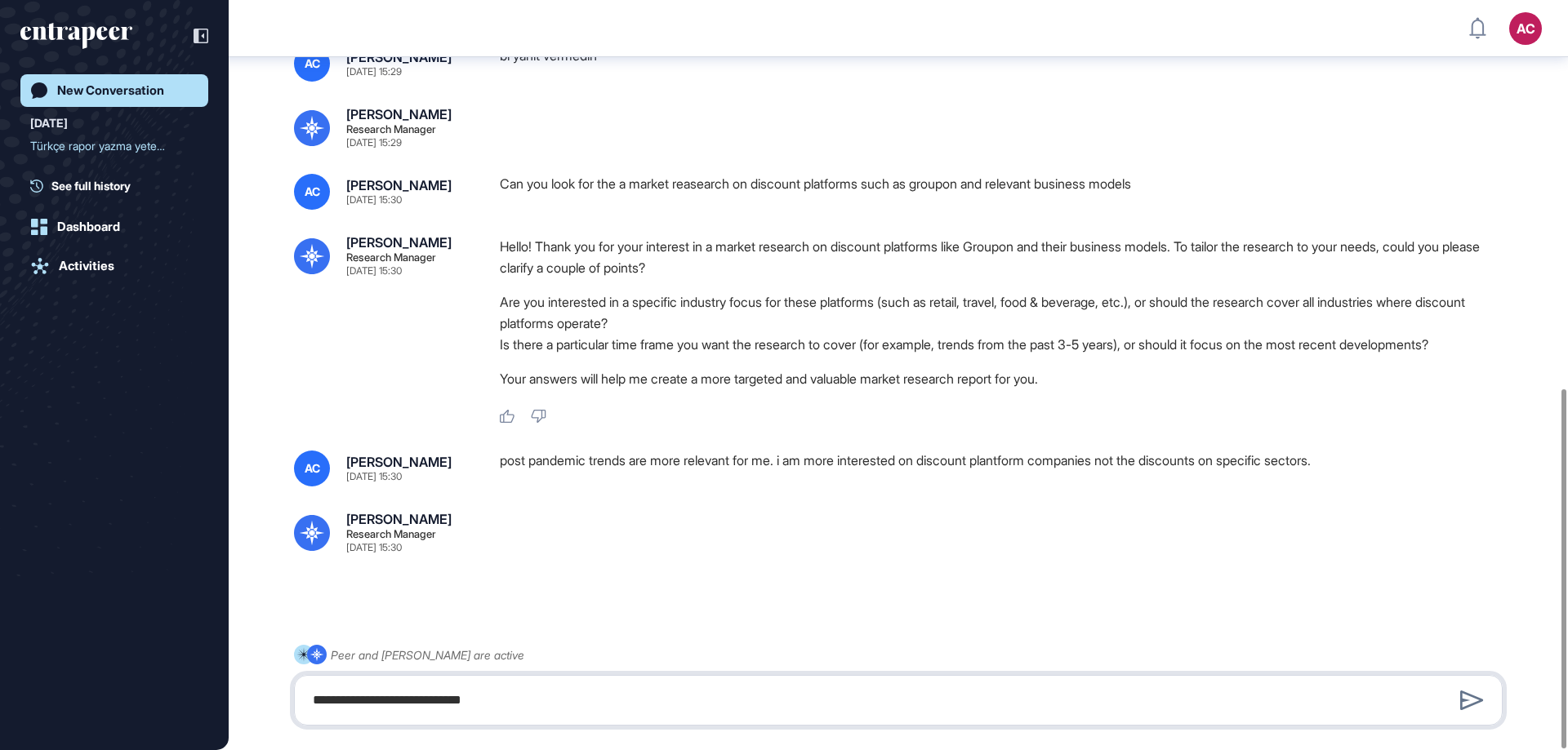
type textarea "**********"
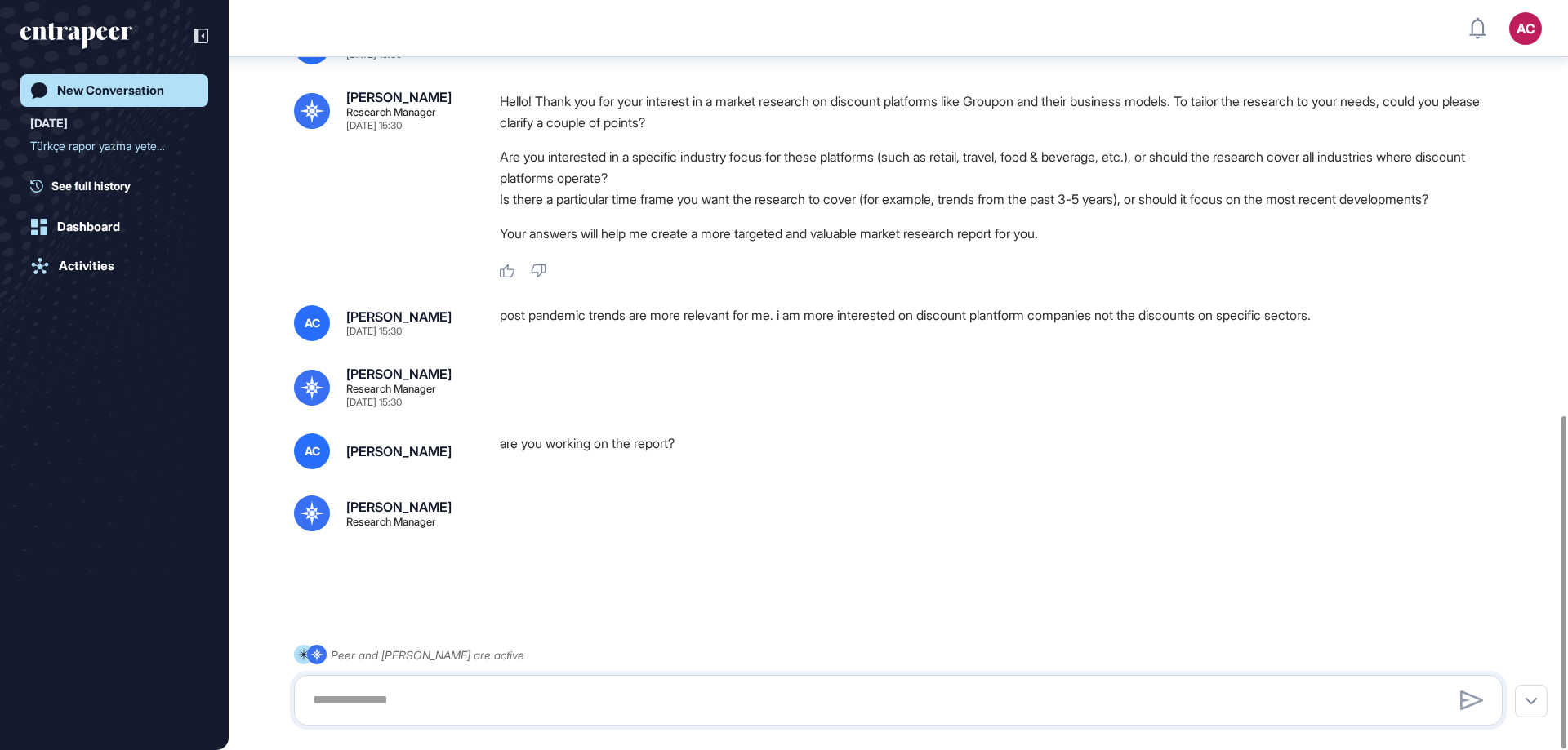
scroll to position [935, 0]
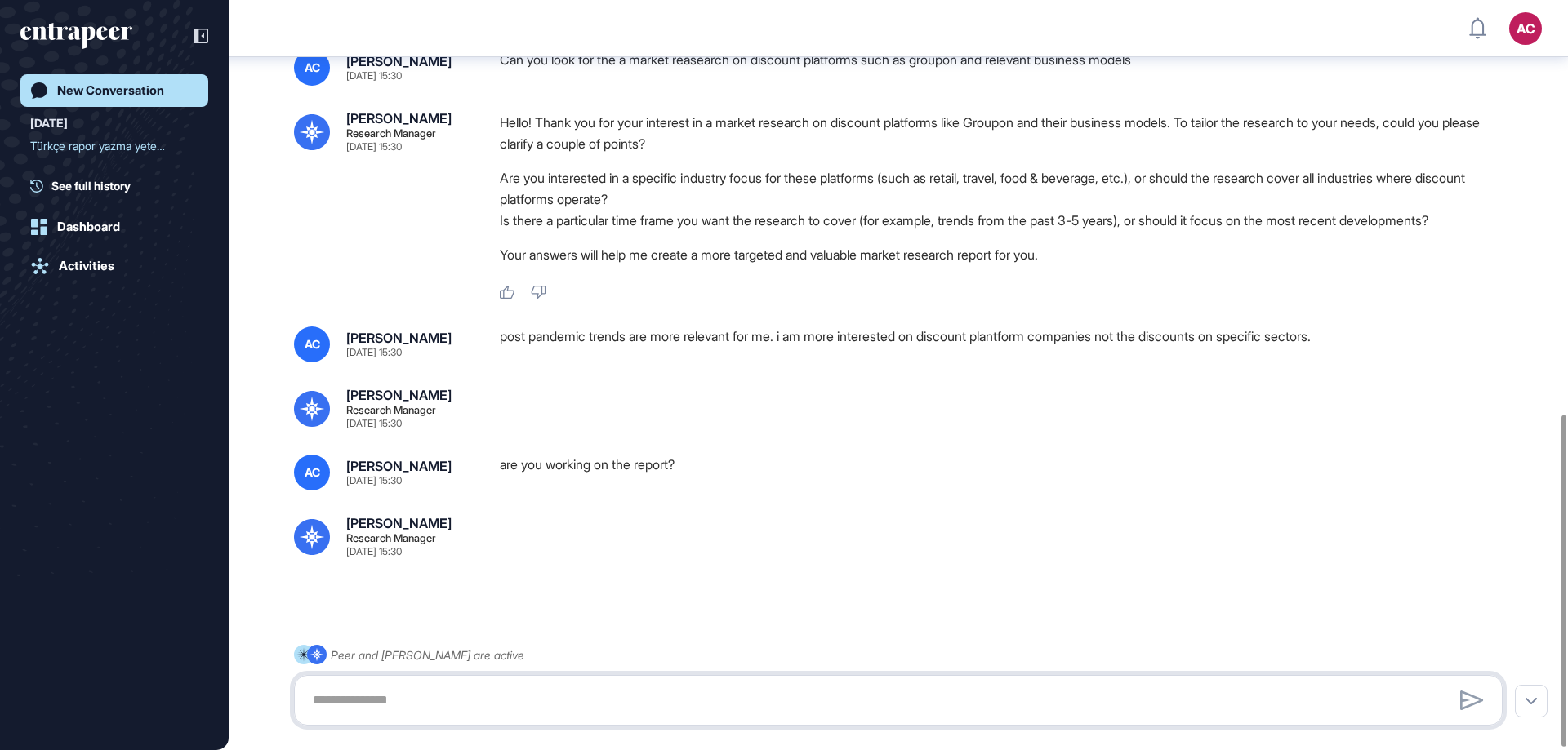
click at [451, 698] on textarea at bounding box center [898, 700] width 1191 height 33
type textarea "**********"
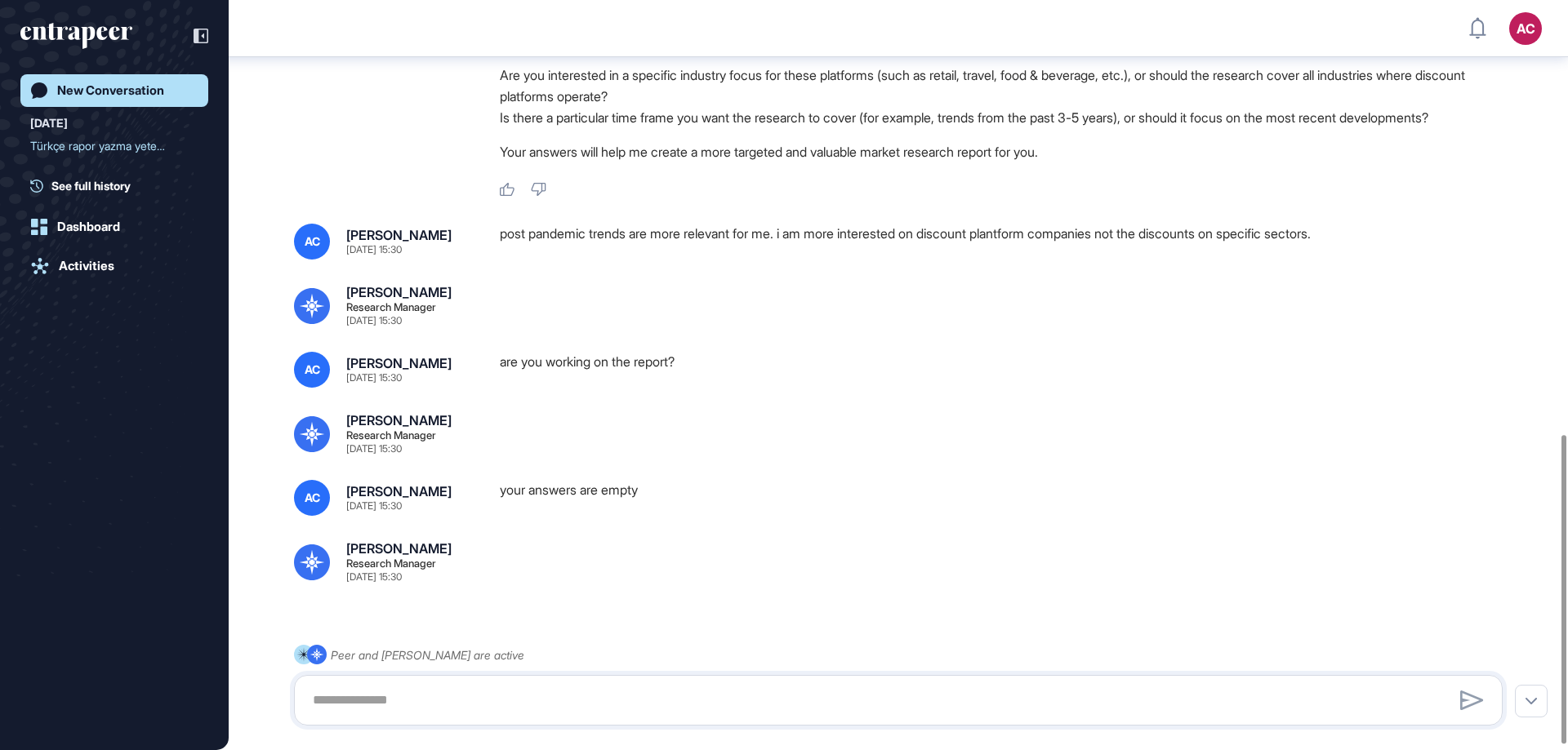
scroll to position [1068, 0]
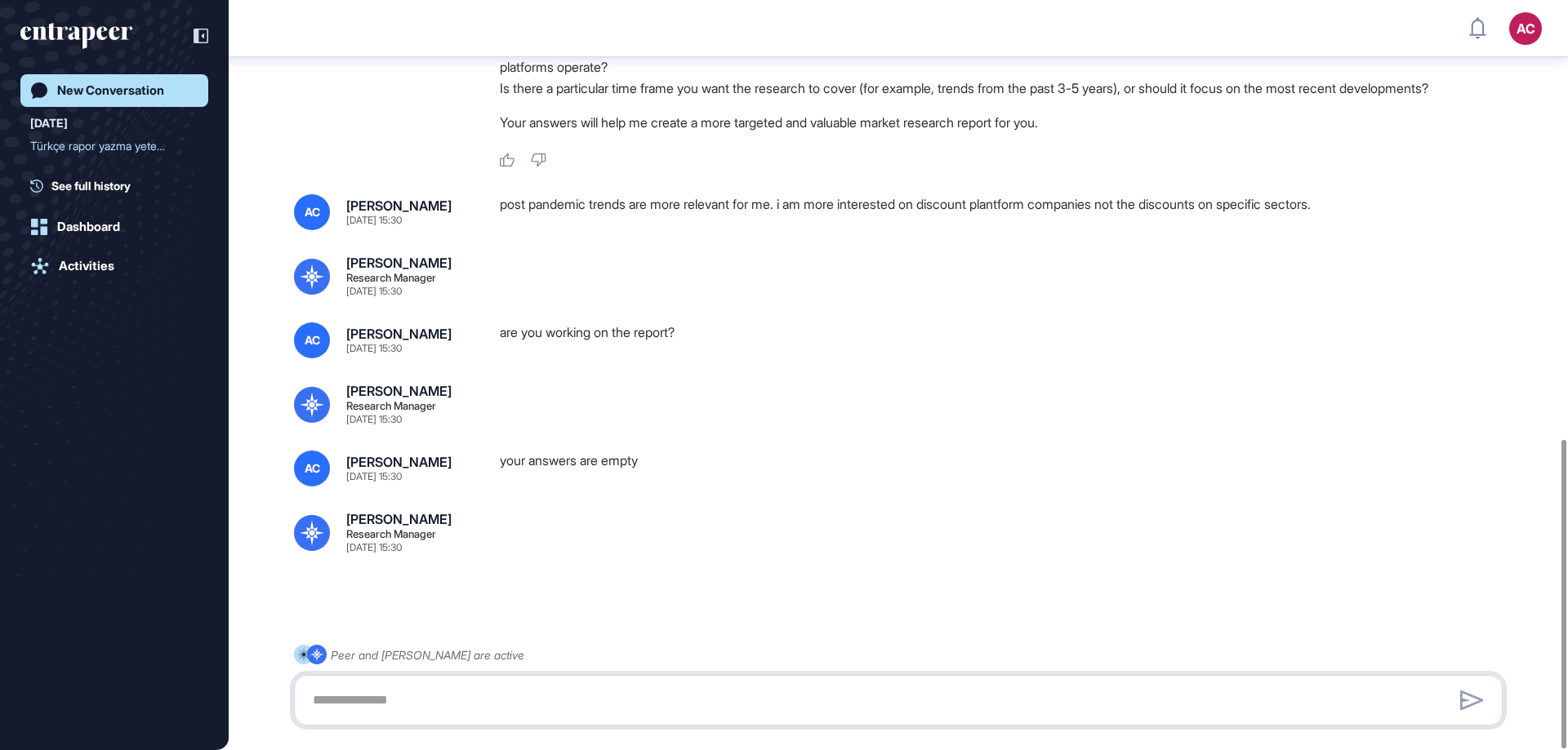
click at [444, 705] on textarea at bounding box center [898, 700] width 1191 height 33
type textarea "**********"
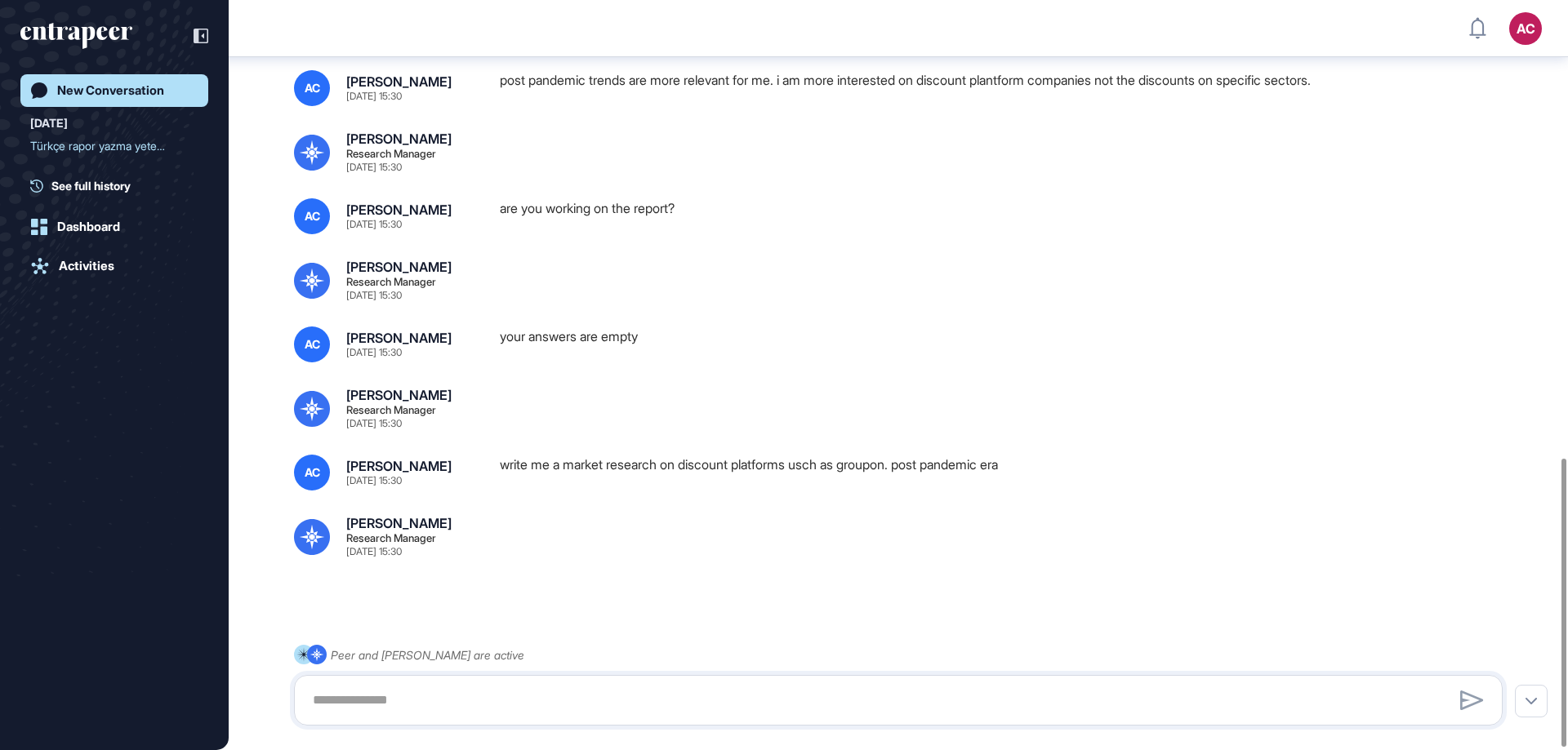
scroll to position [1196, 0]
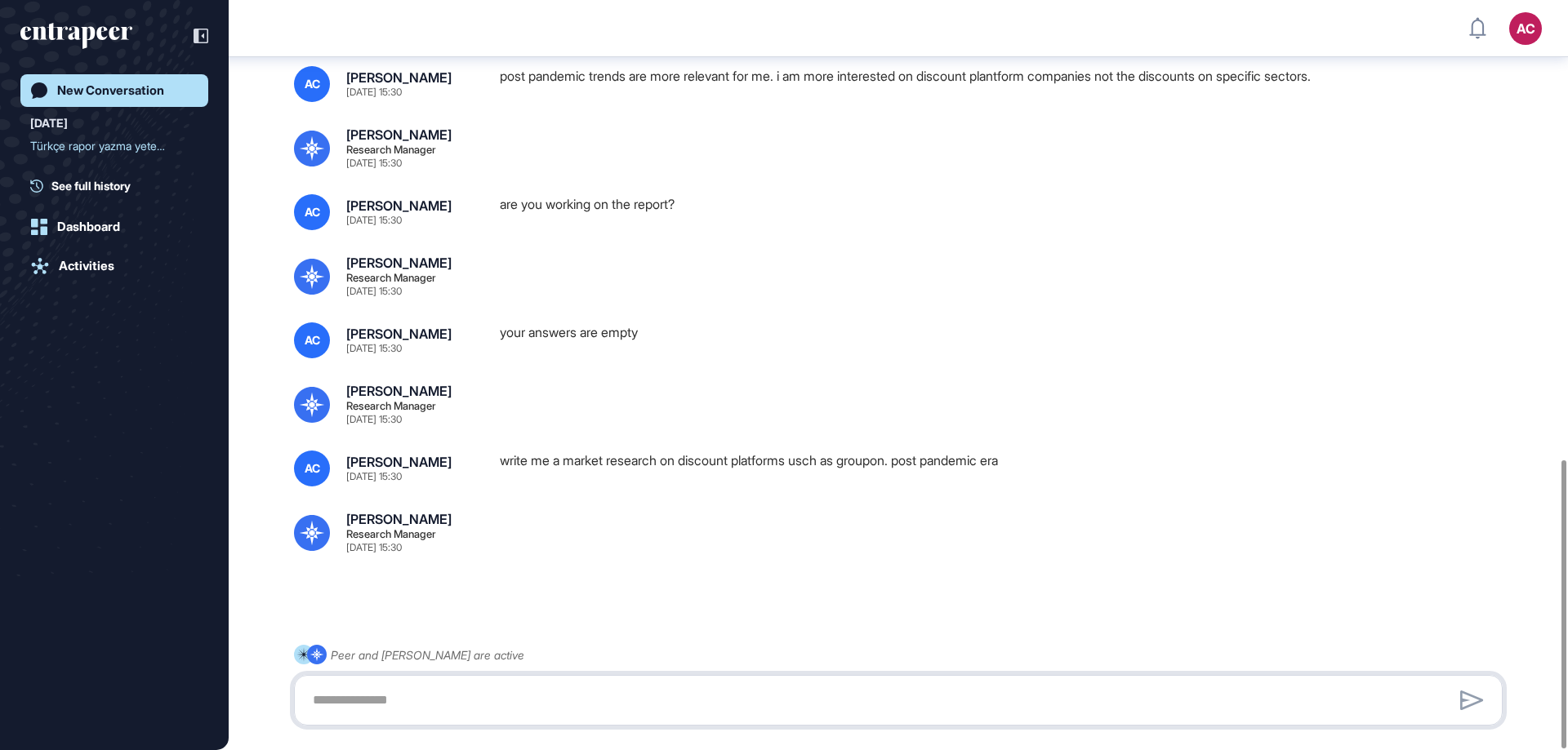
click at [408, 686] on textarea at bounding box center [898, 700] width 1191 height 33
type textarea "**********"
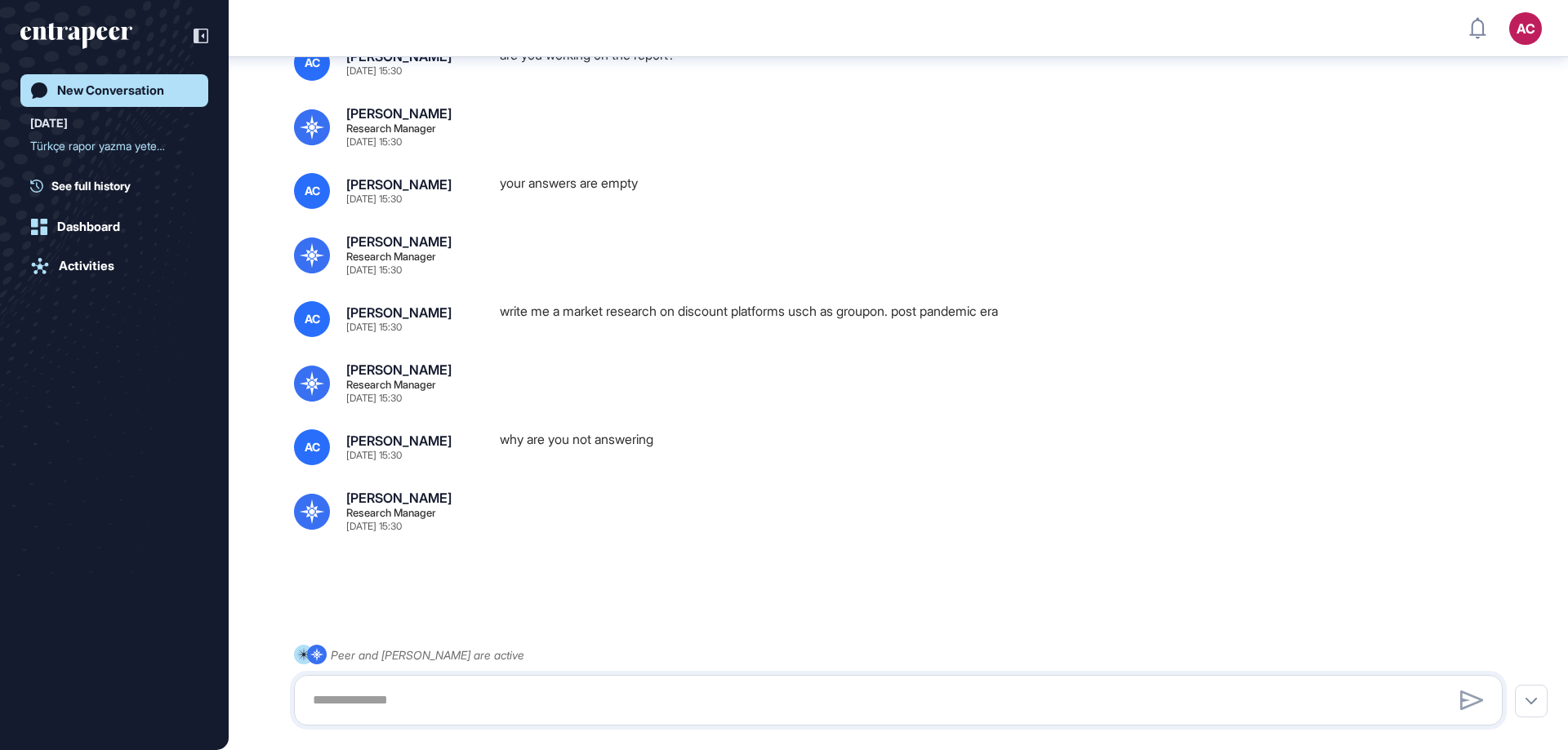
scroll to position [1320, 0]
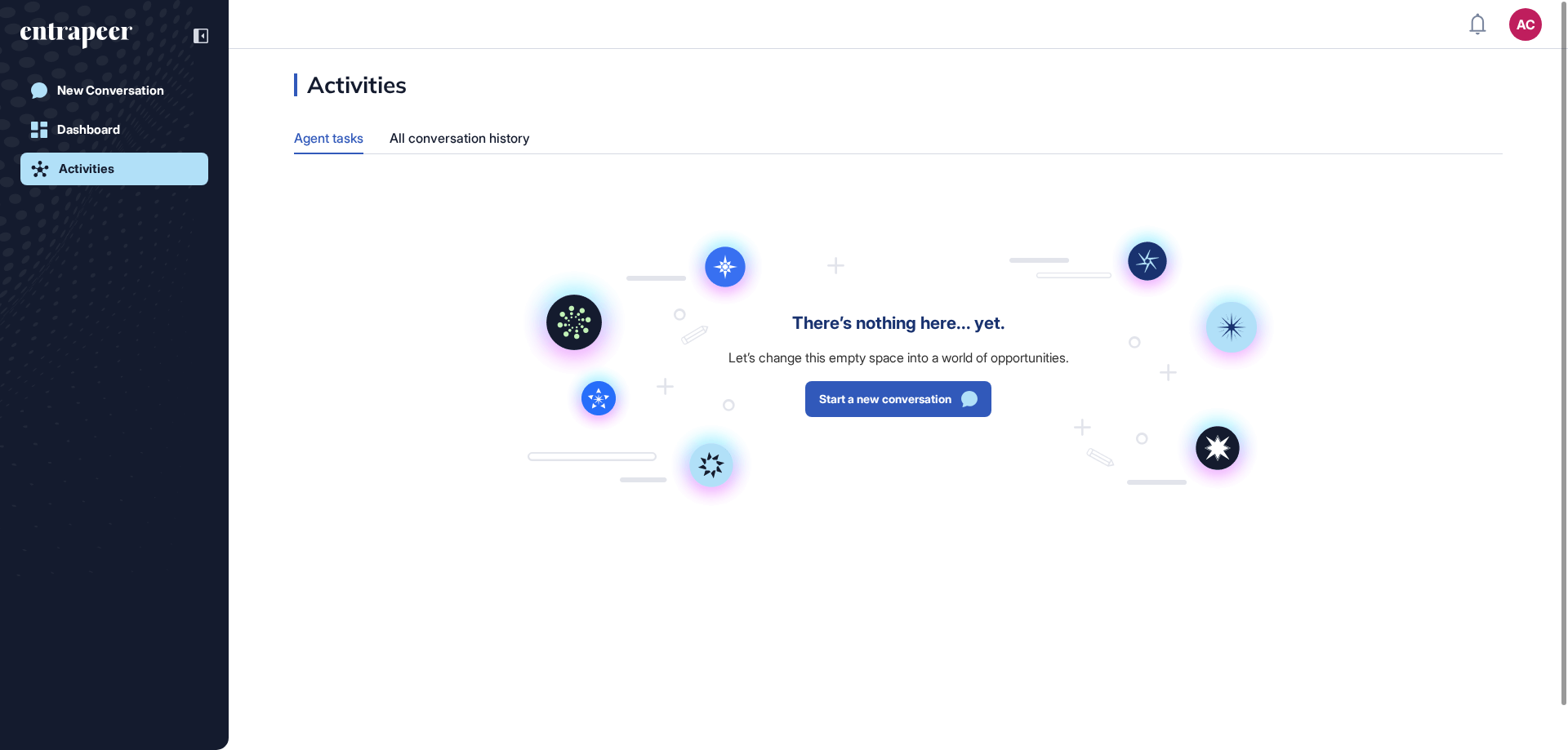
scroll to position [1, 1]
click at [924, 404] on span "Start a new conversation" at bounding box center [885, 399] width 132 height 12
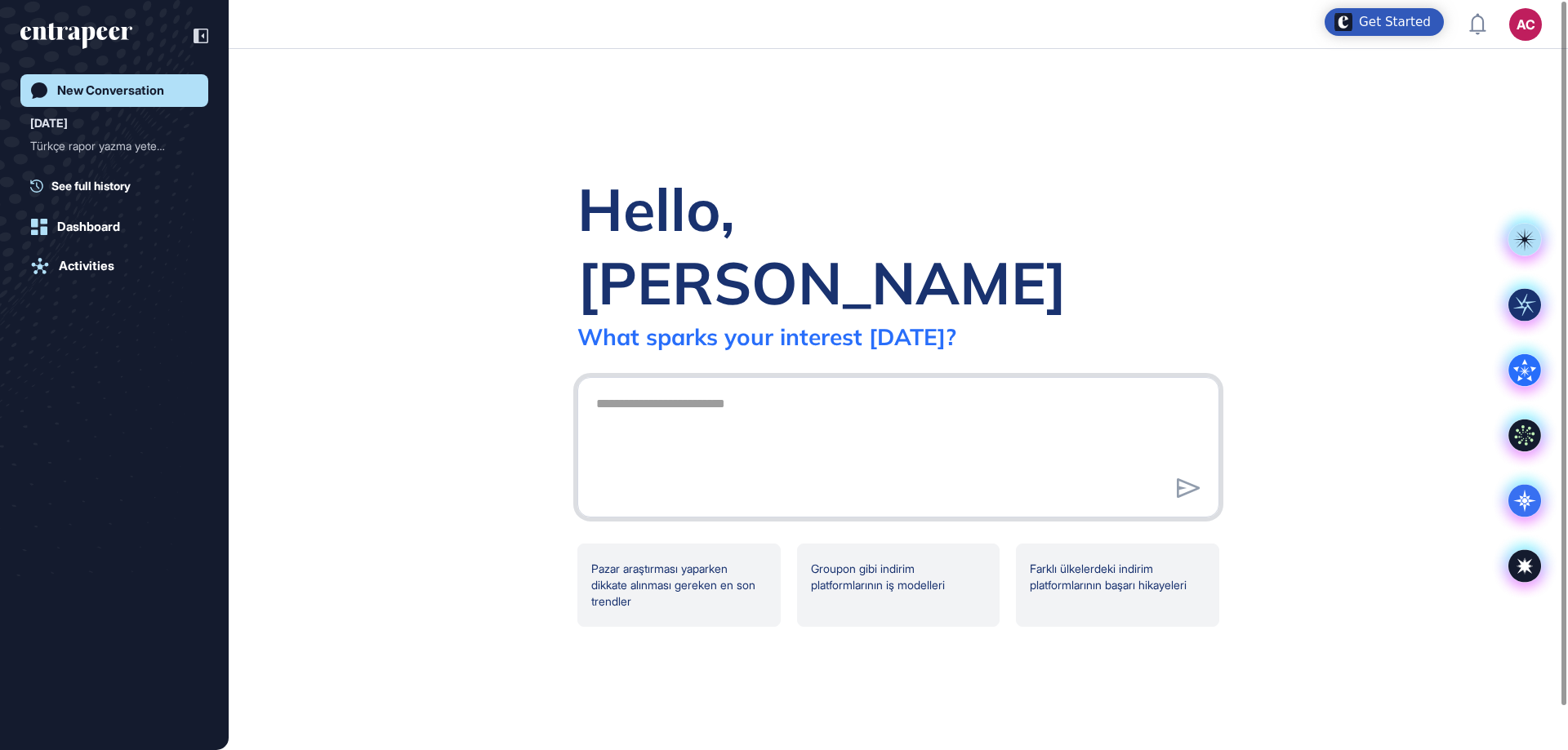
click at [688, 388] on textarea at bounding box center [898, 445] width 624 height 114
type textarea "**********"
click at [1190, 479] on icon at bounding box center [1187, 488] width 23 height 19
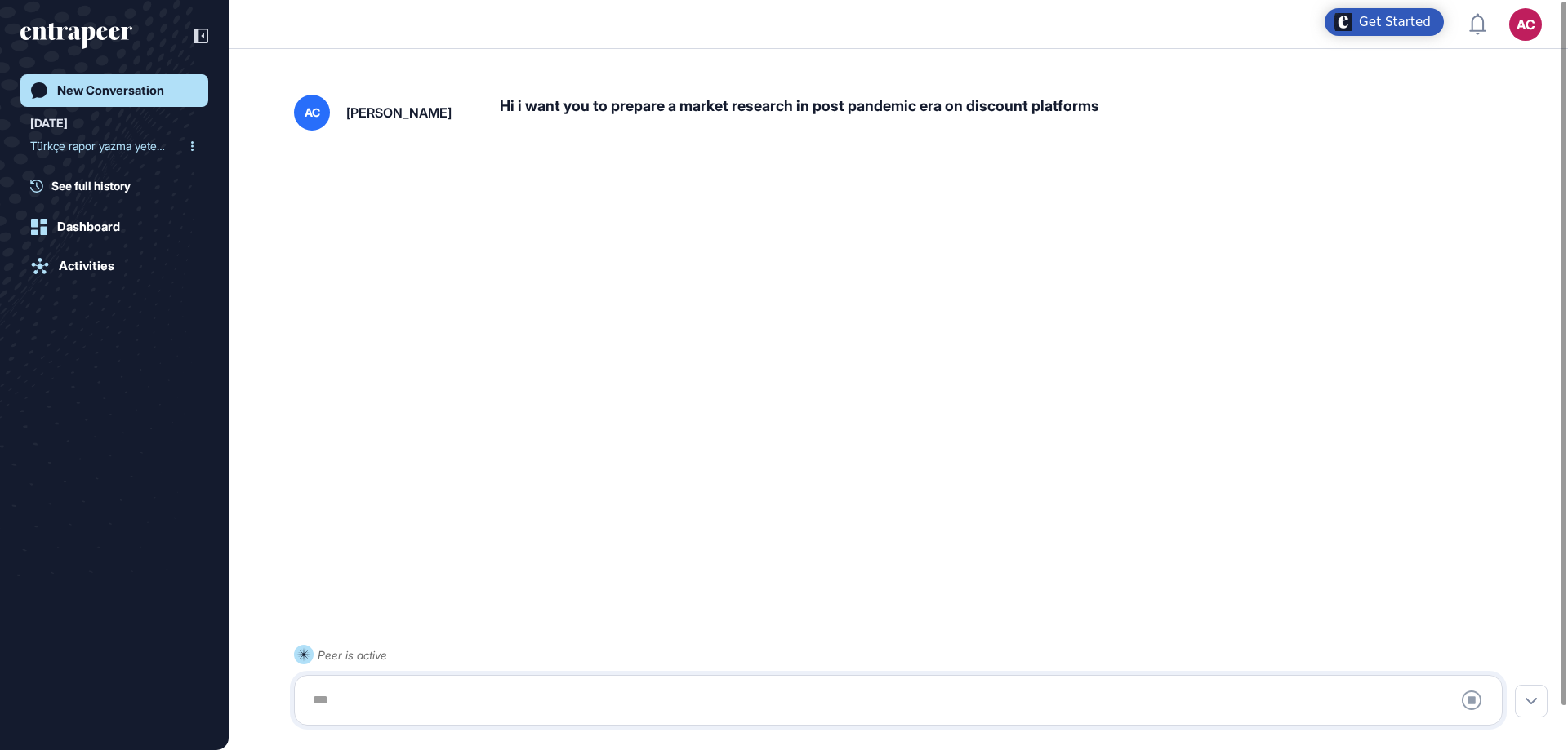
click at [189, 145] on div at bounding box center [191, 145] width 13 height 26
click at [190, 152] on div at bounding box center [191, 145] width 13 height 26
click at [156, 200] on div "Remove" at bounding box center [151, 201] width 72 height 25
